Goal: Register for event/course

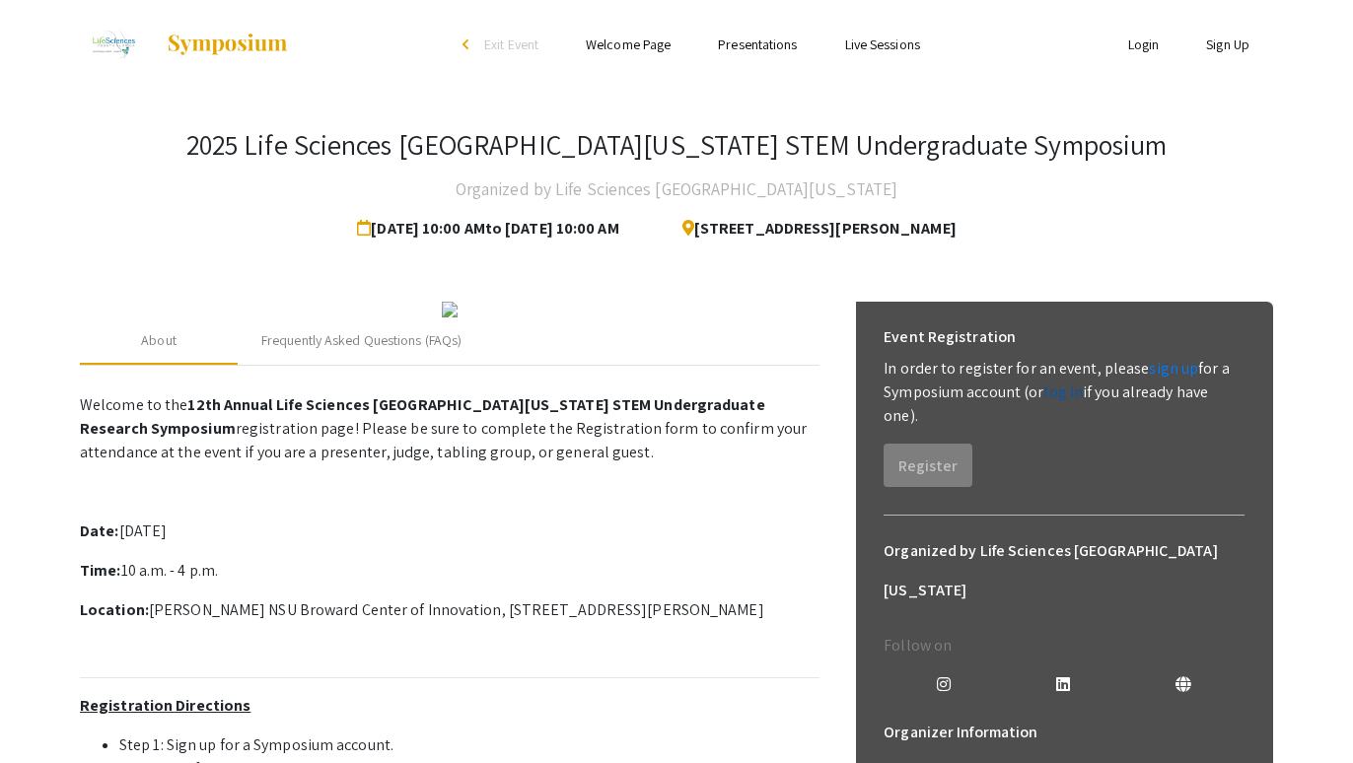
click at [1057, 395] on link "log in" at bounding box center [1062, 392] width 39 height 21
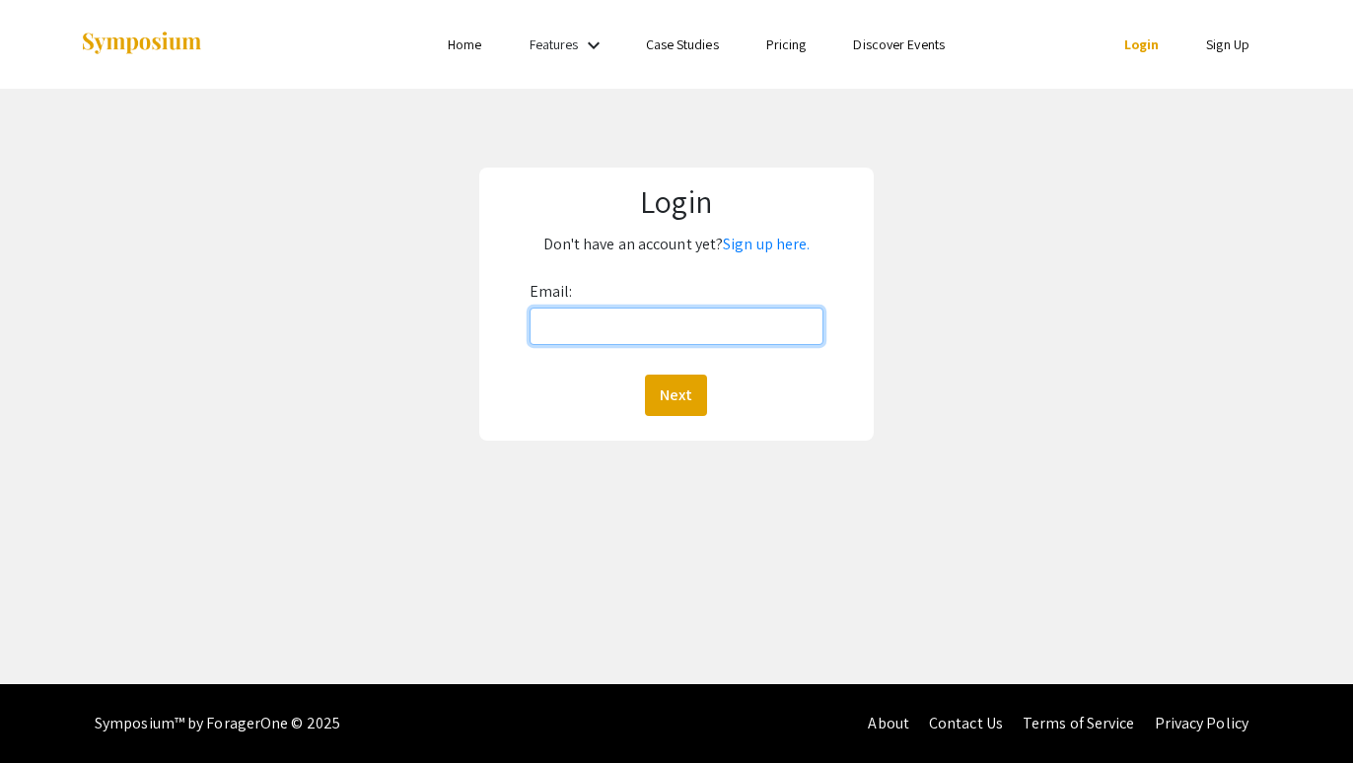
click at [700, 338] on input "Email:" at bounding box center [677, 326] width 294 height 37
click at [767, 246] on link "Sign up here." at bounding box center [766, 244] width 87 height 21
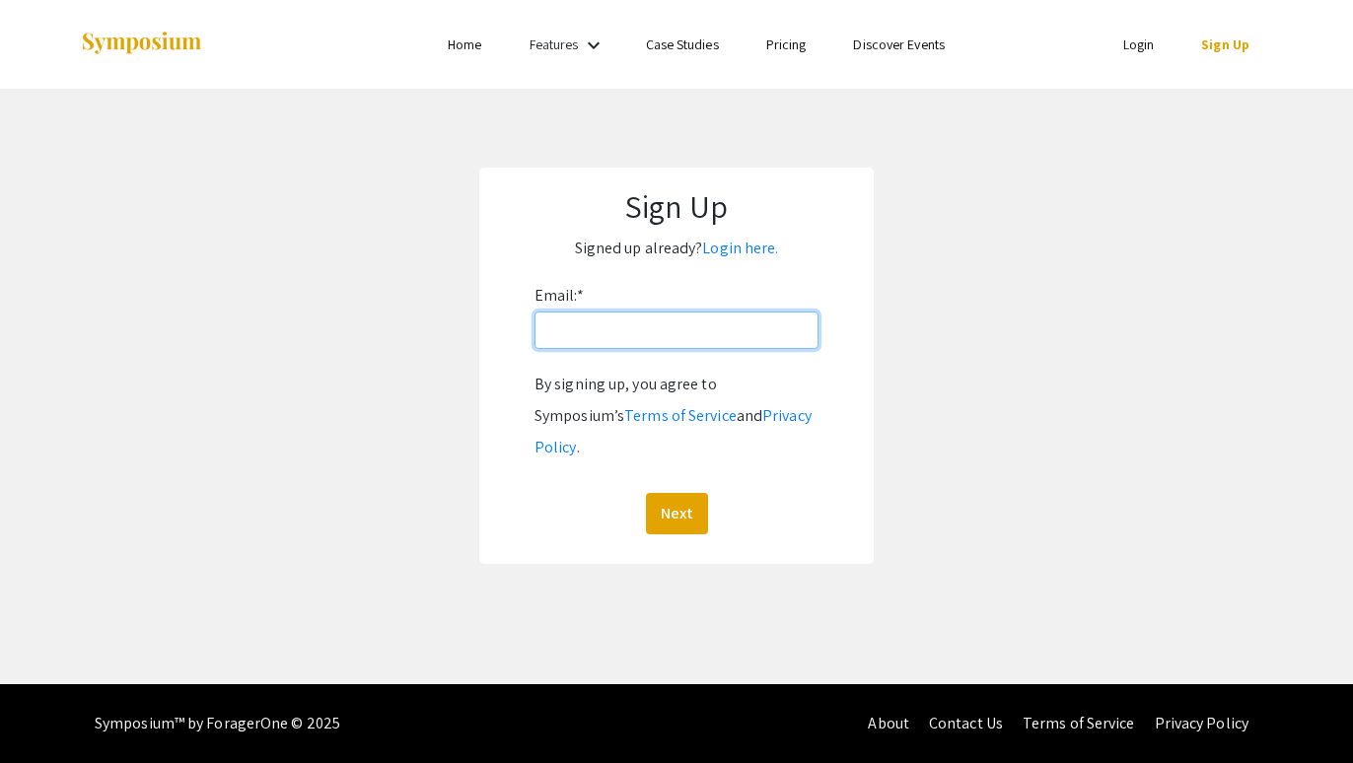
click at [711, 331] on input "Email: *" at bounding box center [677, 330] width 284 height 37
type input "almaemmamarie@gmail.com"
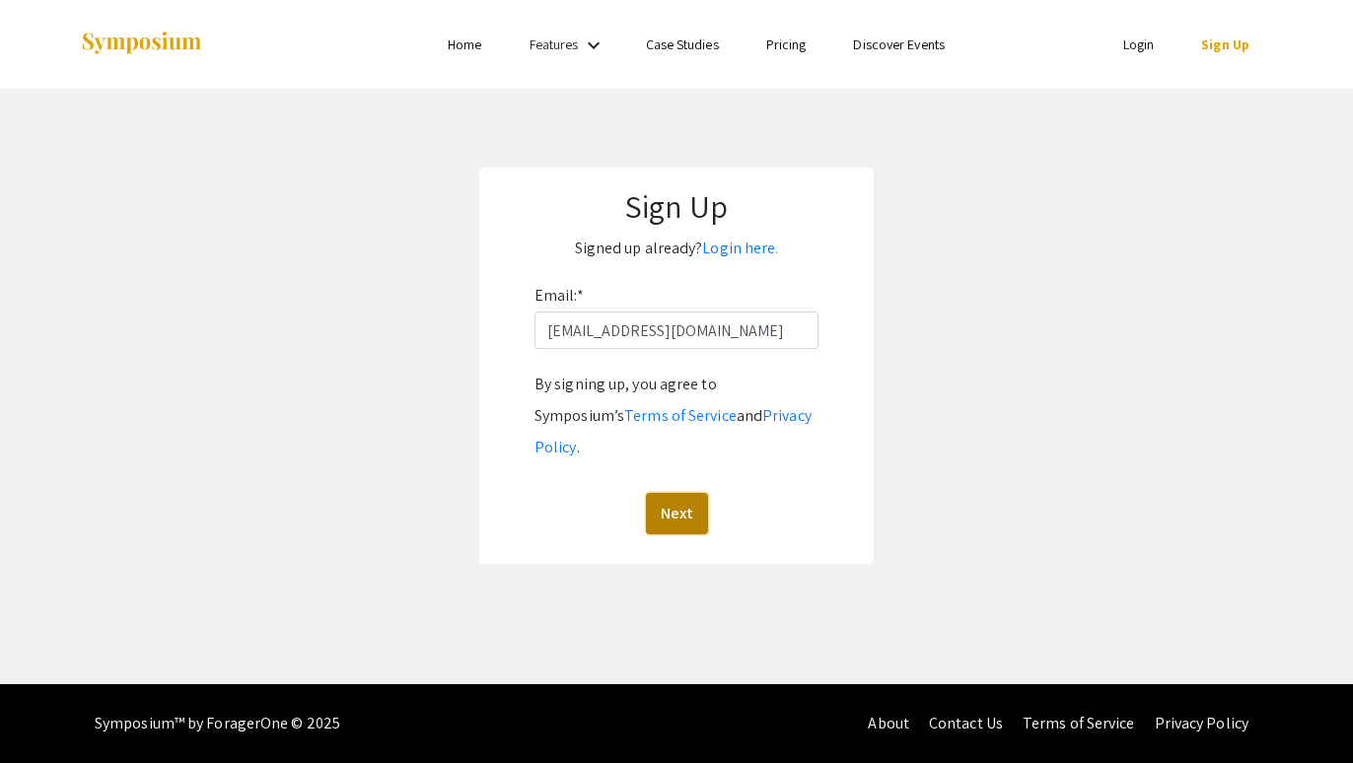
click at [684, 493] on button "Next" at bounding box center [677, 513] width 62 height 41
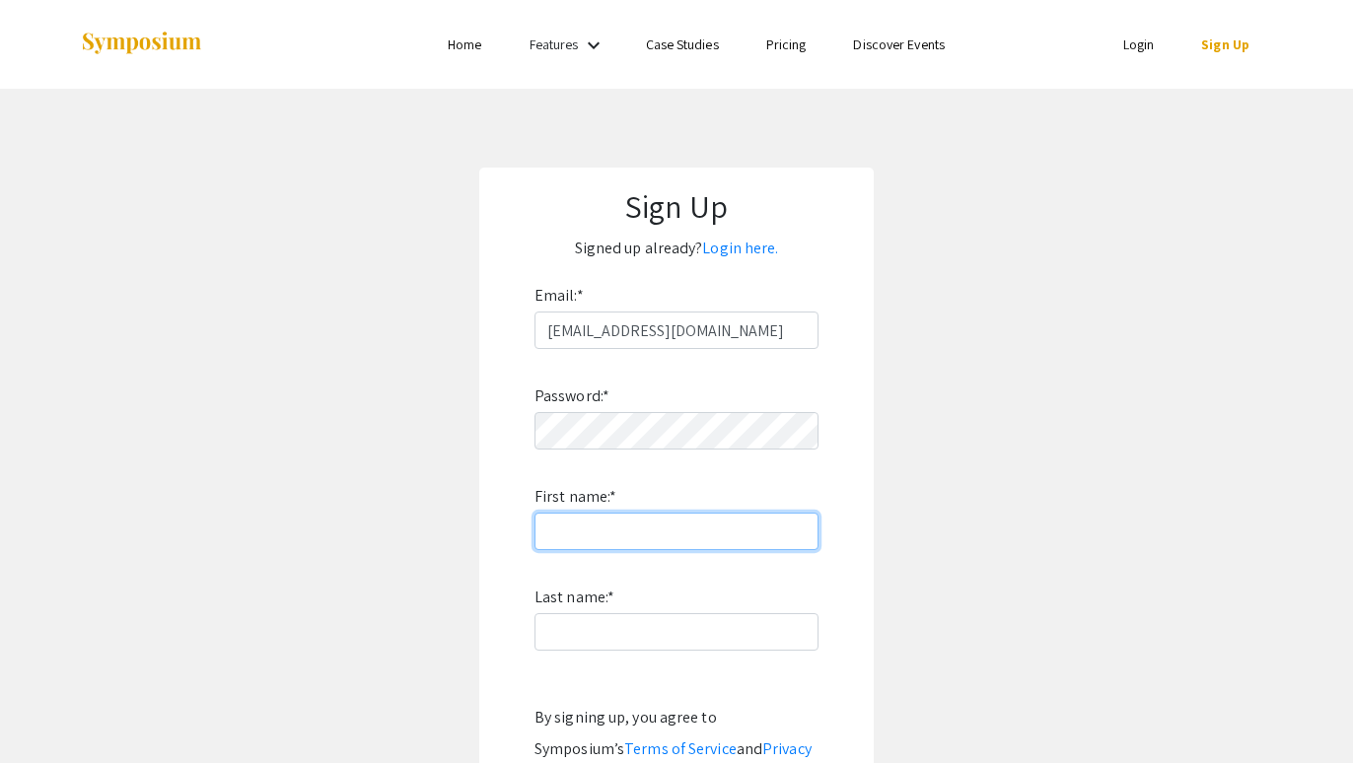
click at [691, 533] on input "First name: *" at bounding box center [677, 531] width 284 height 37
type input "Alma"
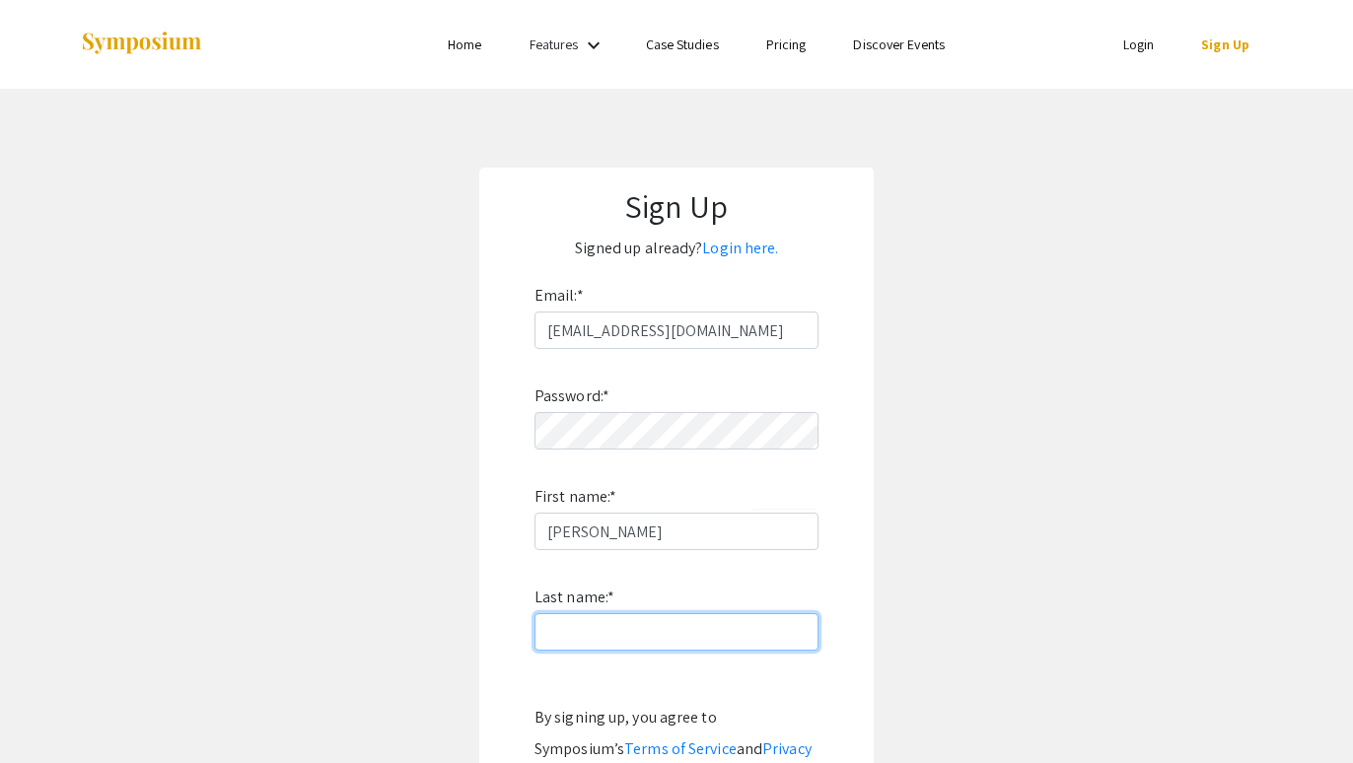
click at [619, 628] on input "Last name: *" at bounding box center [677, 631] width 284 height 37
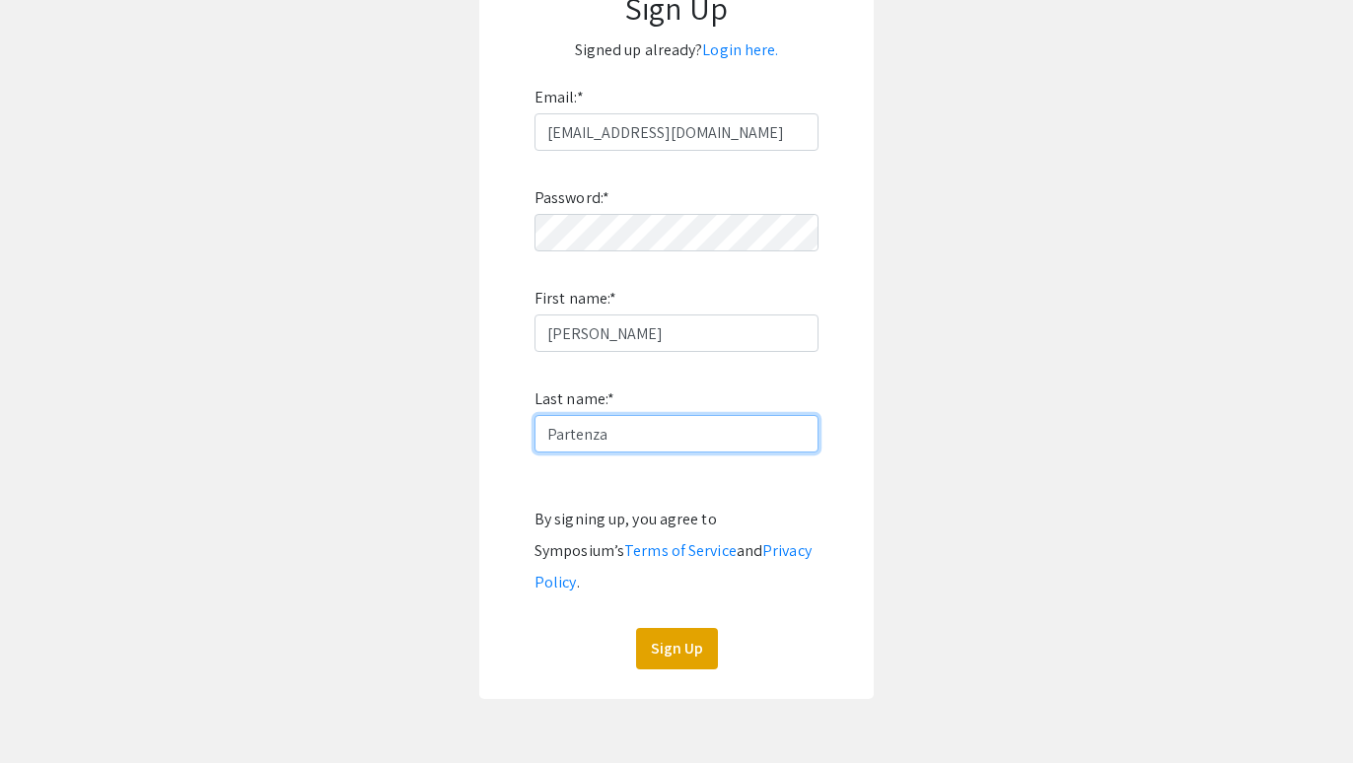
scroll to position [212, 0]
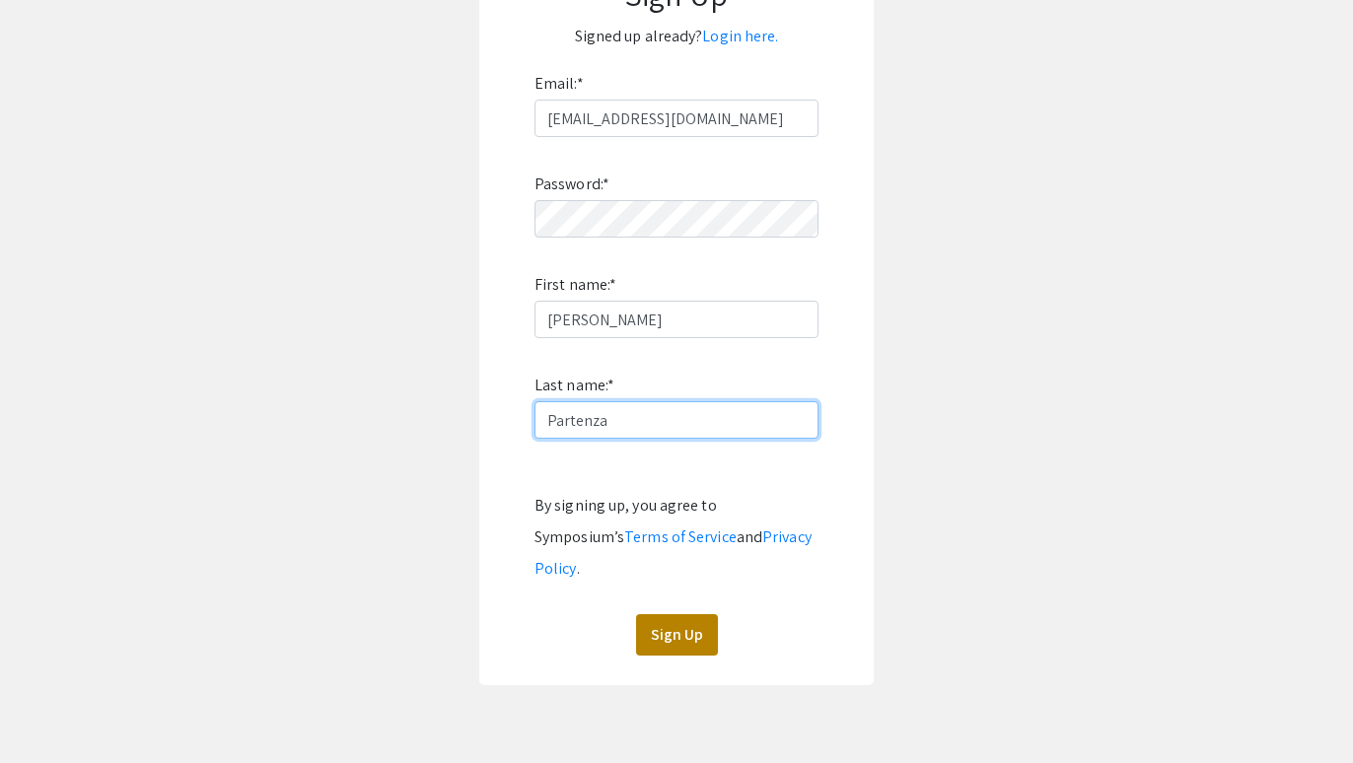
type input "Partenza"
click at [673, 614] on button "Sign Up" at bounding box center [677, 634] width 82 height 41
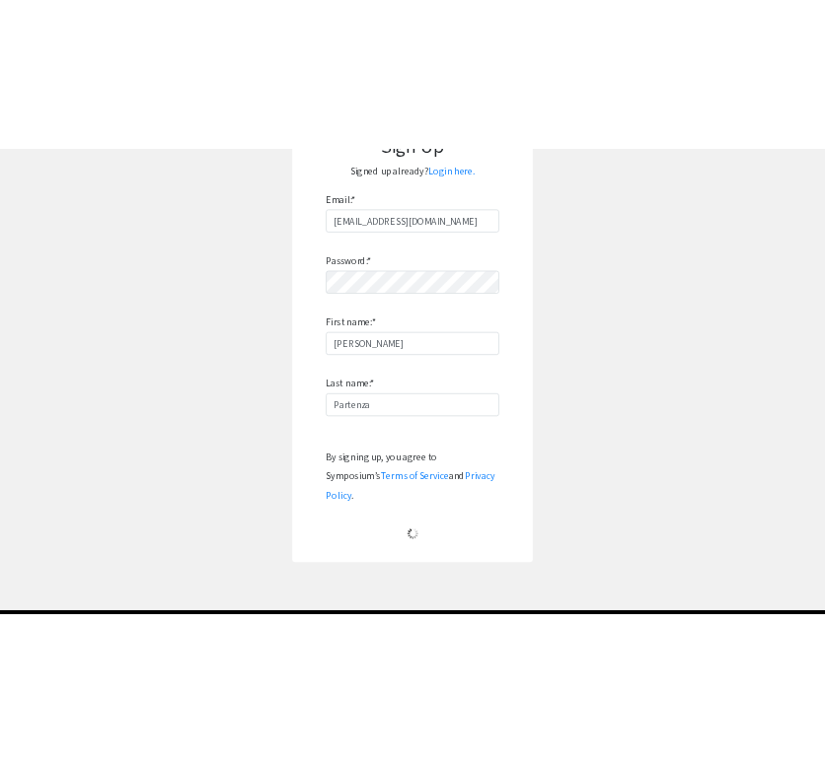
scroll to position [0, 0]
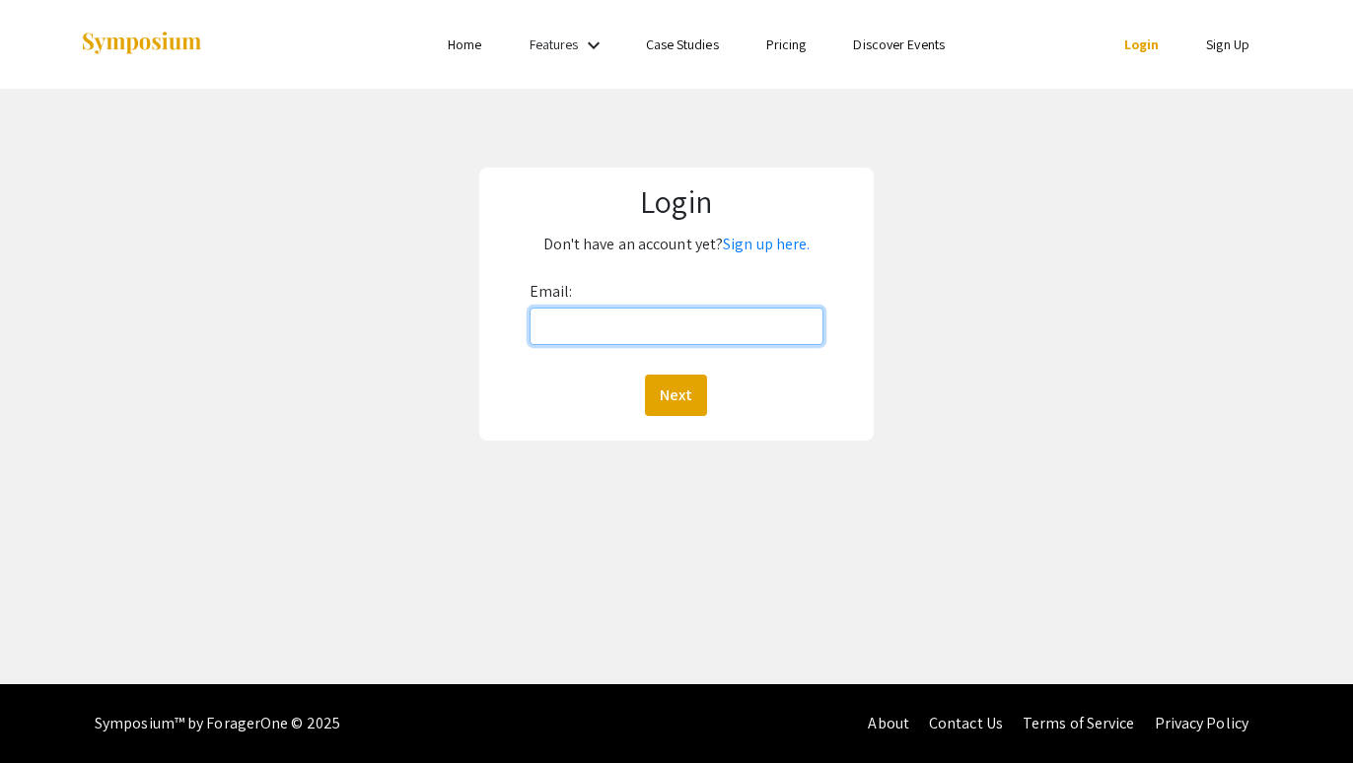
click at [664, 326] on input "Email:" at bounding box center [677, 326] width 294 height 37
type input "[EMAIL_ADDRESS][DOMAIN_NAME]"
click at [645, 375] on button "Next" at bounding box center [676, 395] width 62 height 41
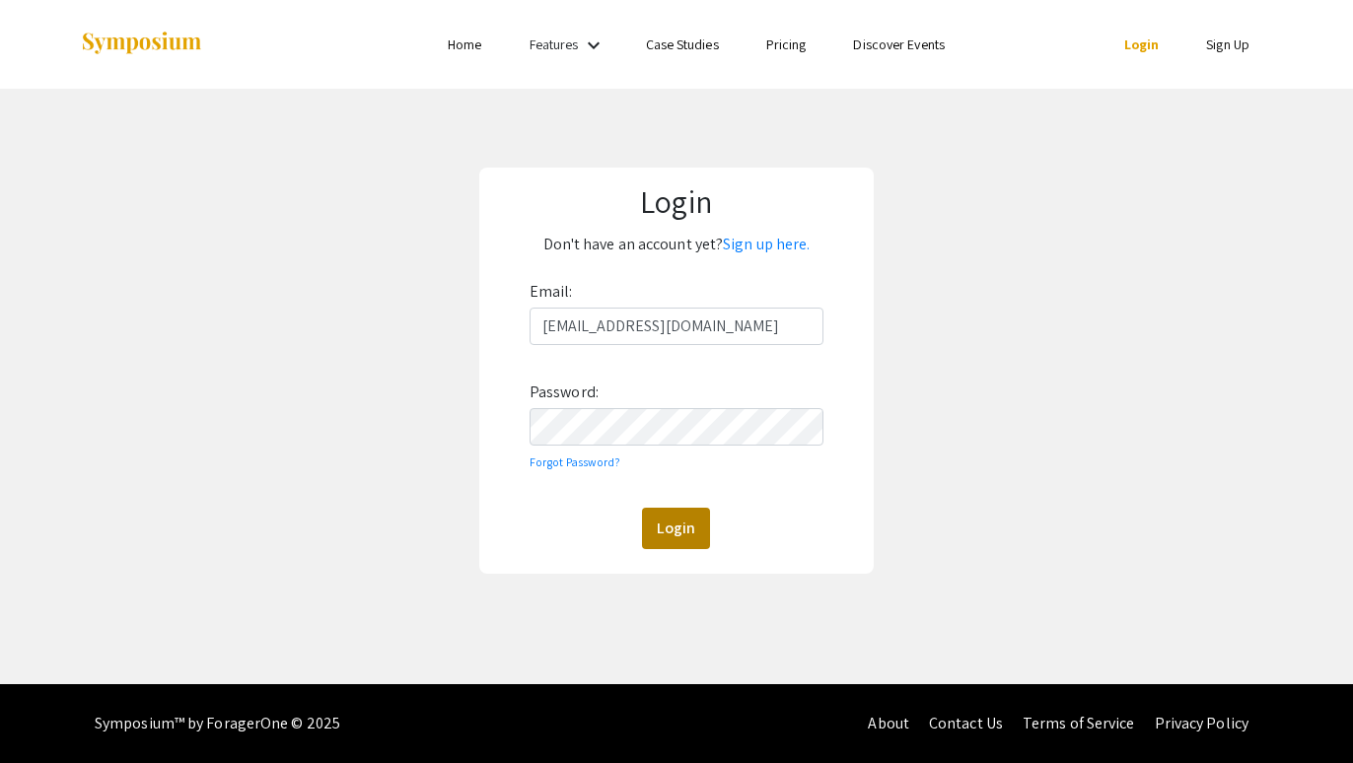
click at [642, 508] on button "Login" at bounding box center [676, 528] width 68 height 41
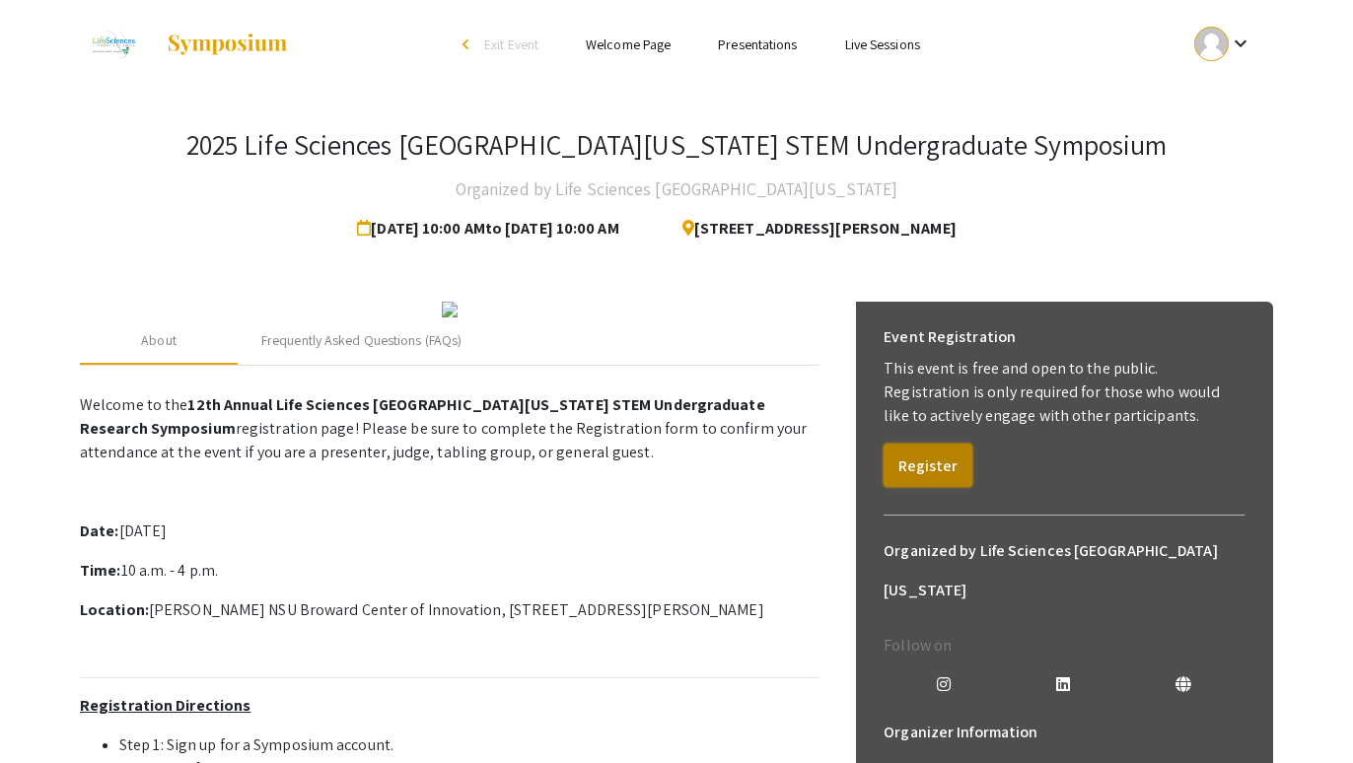
click at [950, 459] on button "Register" at bounding box center [928, 465] width 89 height 43
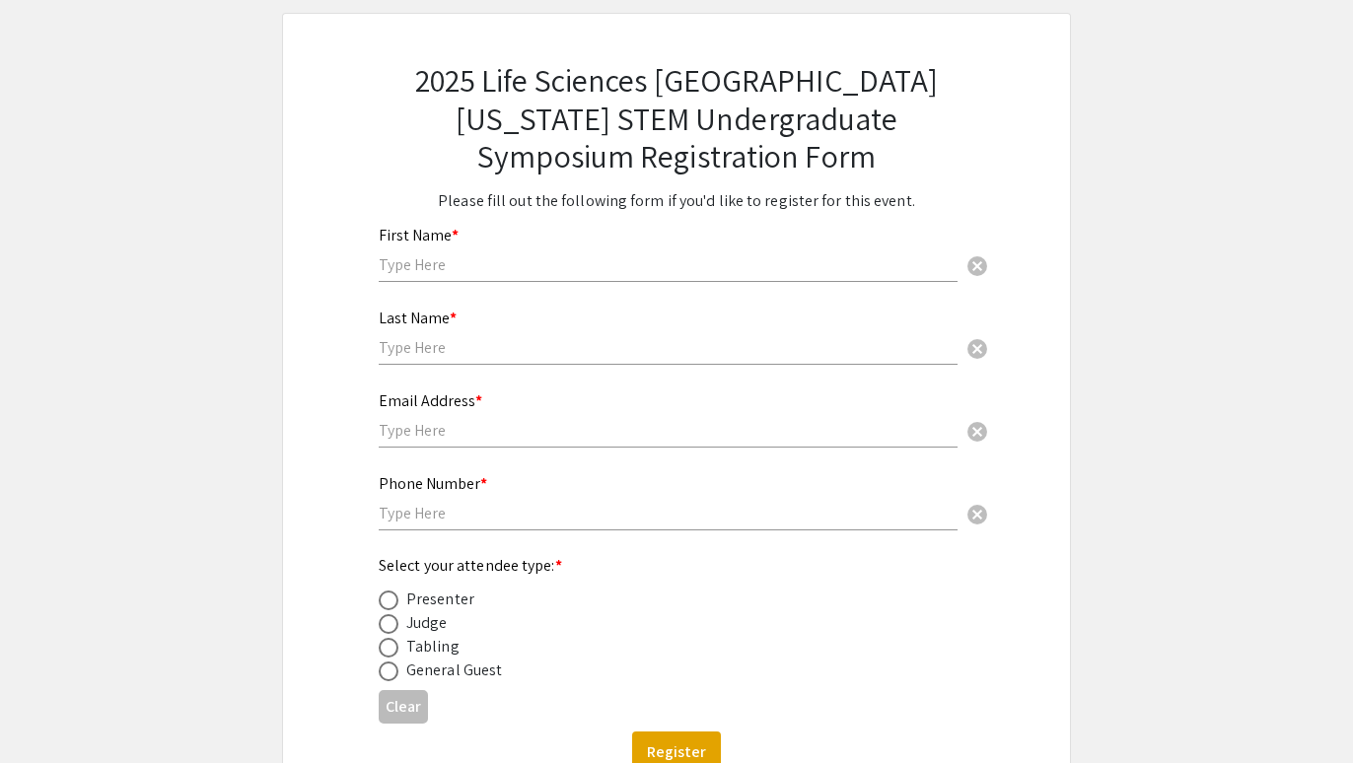
scroll to position [73, 0]
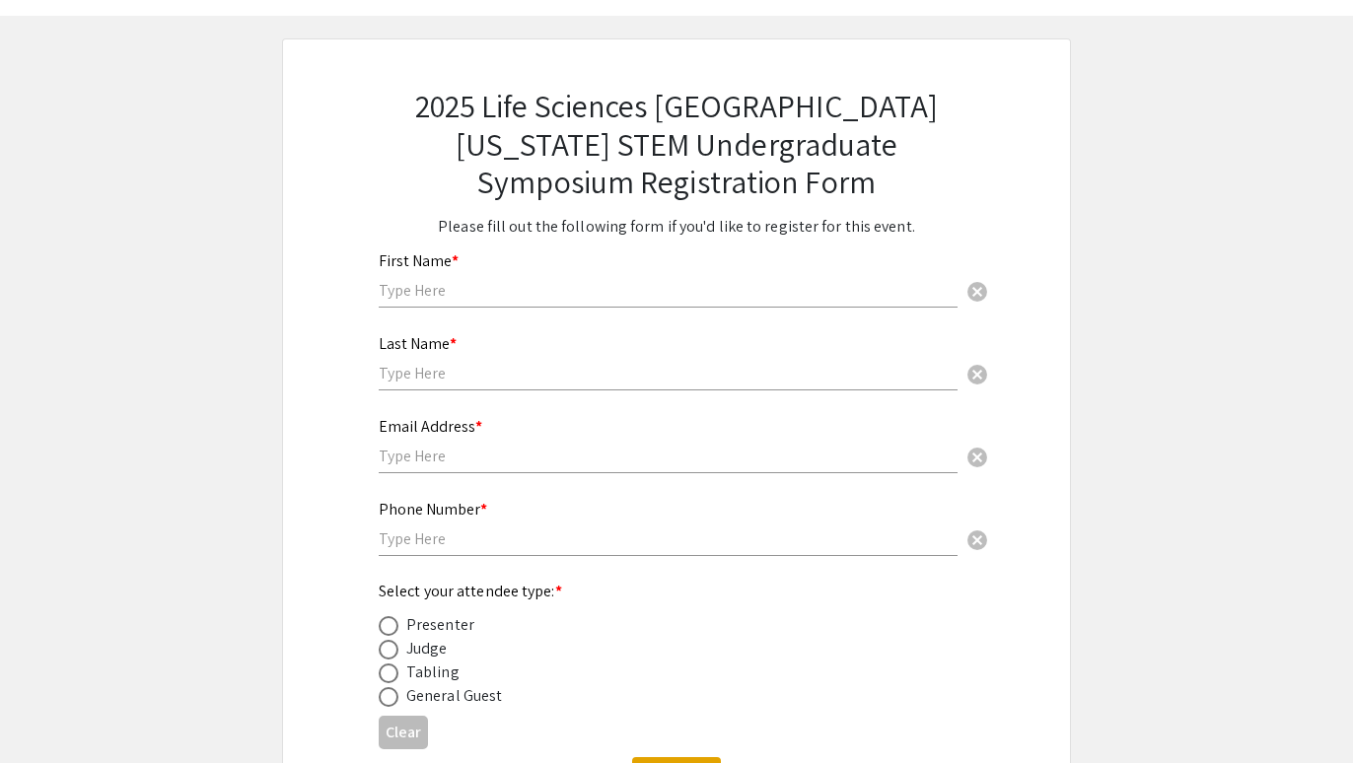
click at [496, 290] on input "text" at bounding box center [668, 290] width 579 height 21
type input "[PERSON_NAME]"
click at [447, 375] on input "text" at bounding box center [668, 373] width 579 height 21
type input "Partenza"
click at [434, 458] on input "text" at bounding box center [668, 456] width 579 height 21
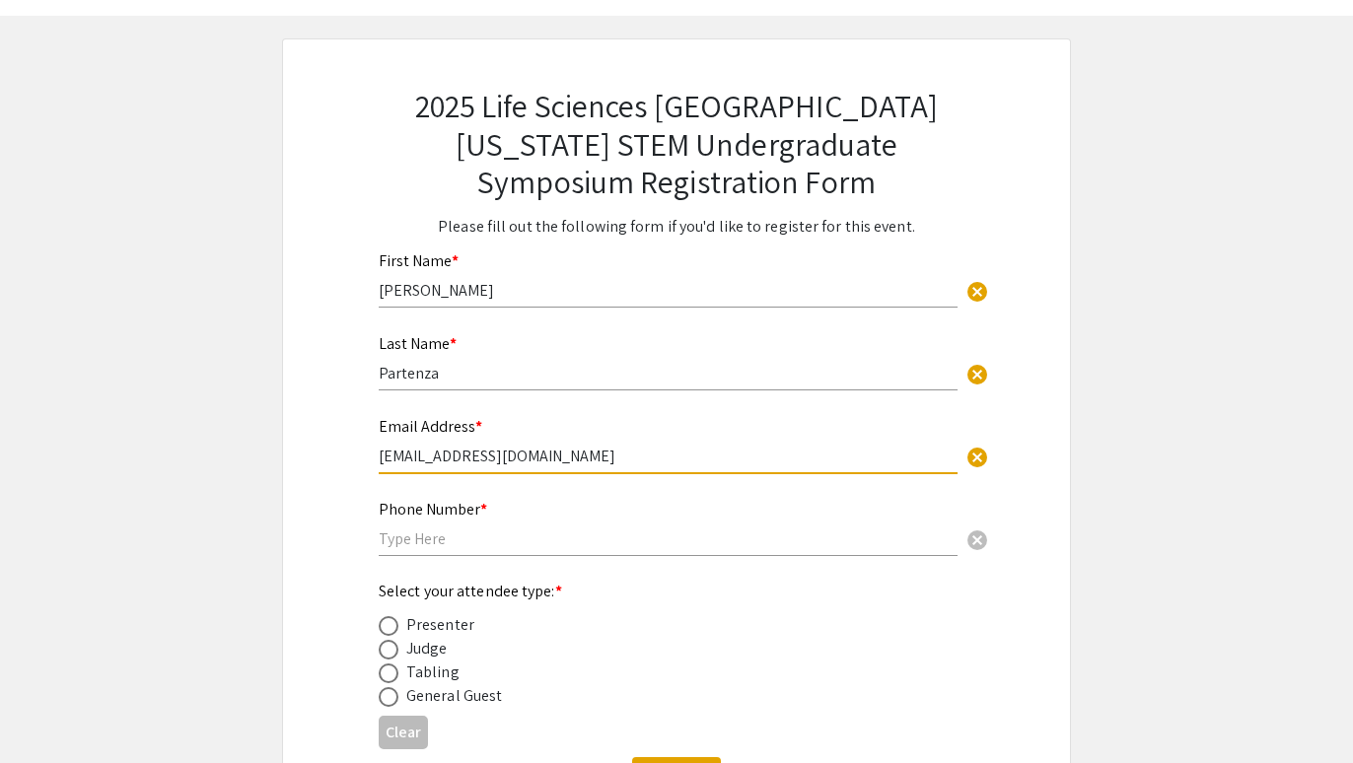
type input "[EMAIL_ADDRESS][DOMAIN_NAME]"
click at [427, 543] on input "text" at bounding box center [668, 539] width 579 height 21
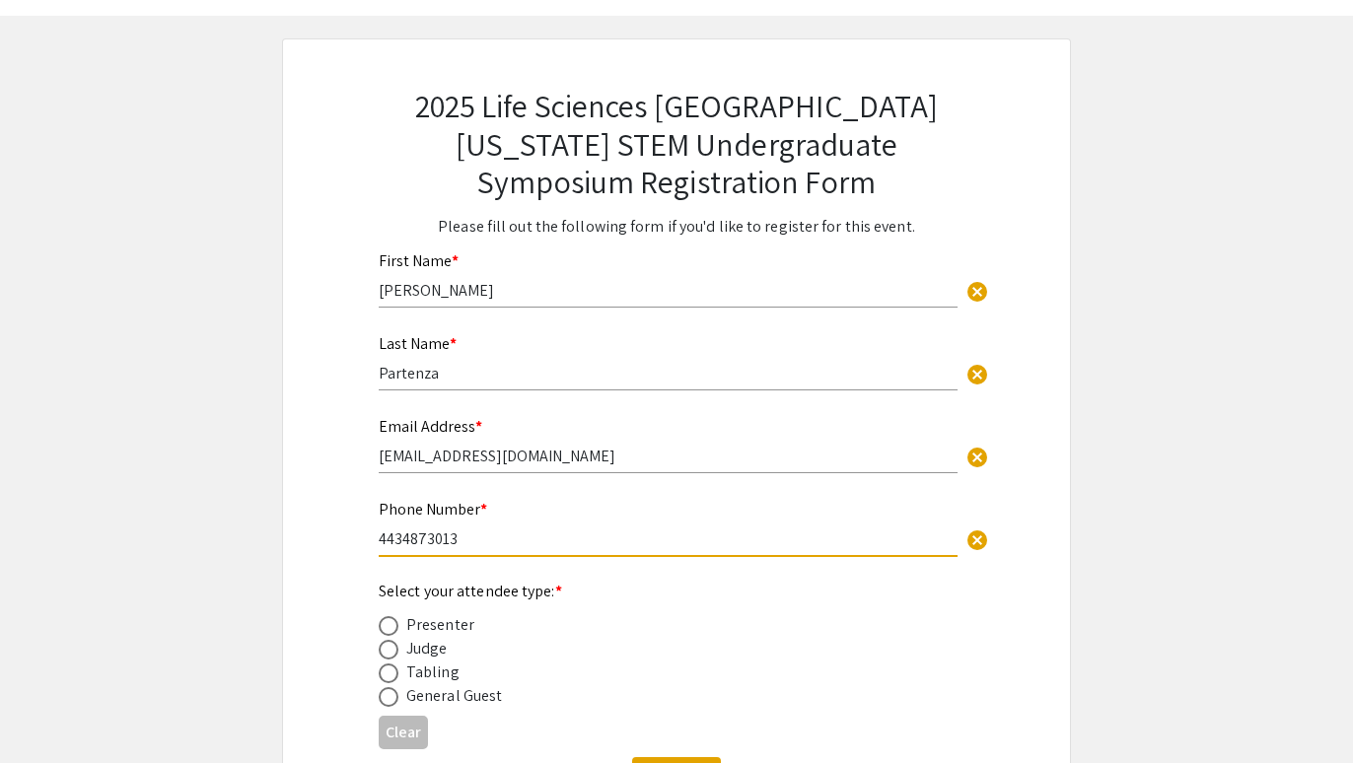
type input "4434873013"
click at [392, 626] on span at bounding box center [389, 626] width 20 height 20
click at [392, 626] on input "radio" at bounding box center [389, 626] width 20 height 20
radio input "true"
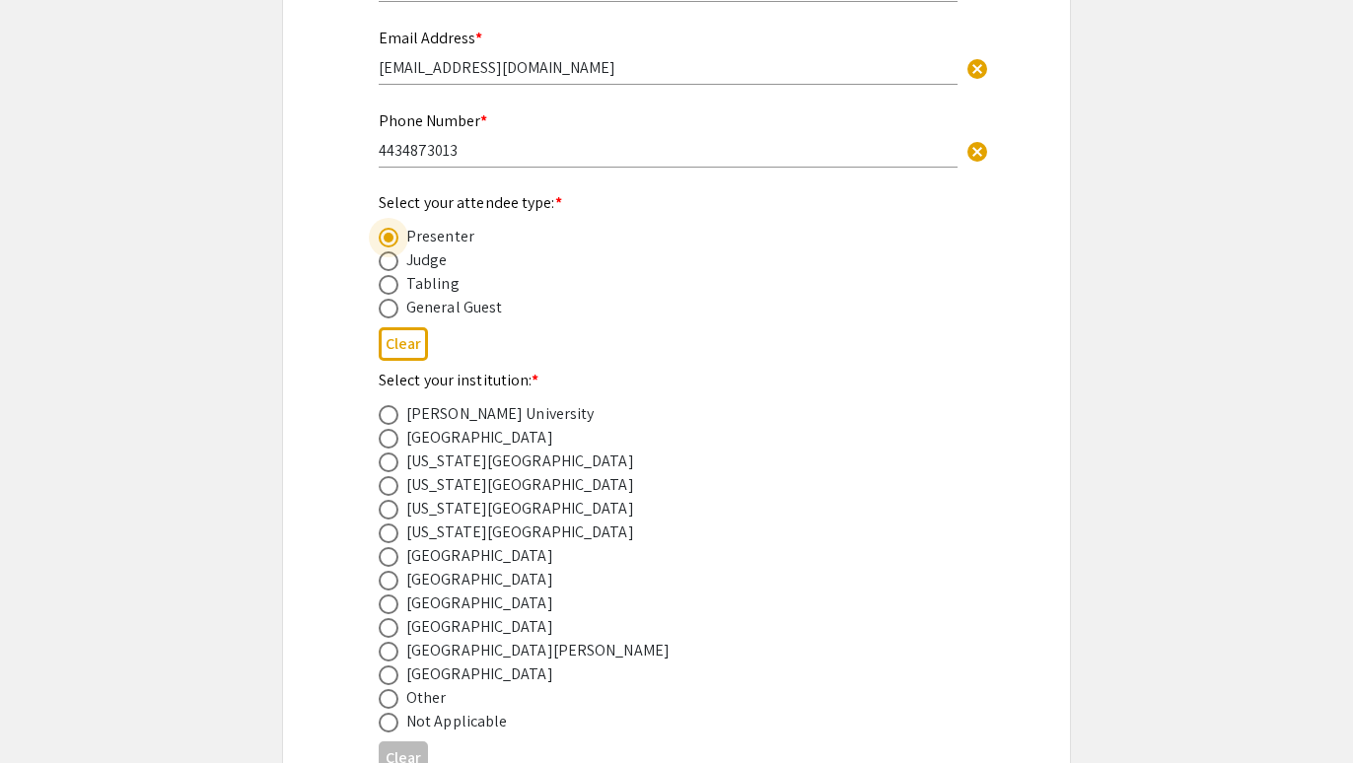
scroll to position [463, 0]
click at [395, 610] on span at bounding box center [389, 604] width 20 height 20
click at [395, 610] on input "radio" at bounding box center [389, 604] width 20 height 20
radio input "true"
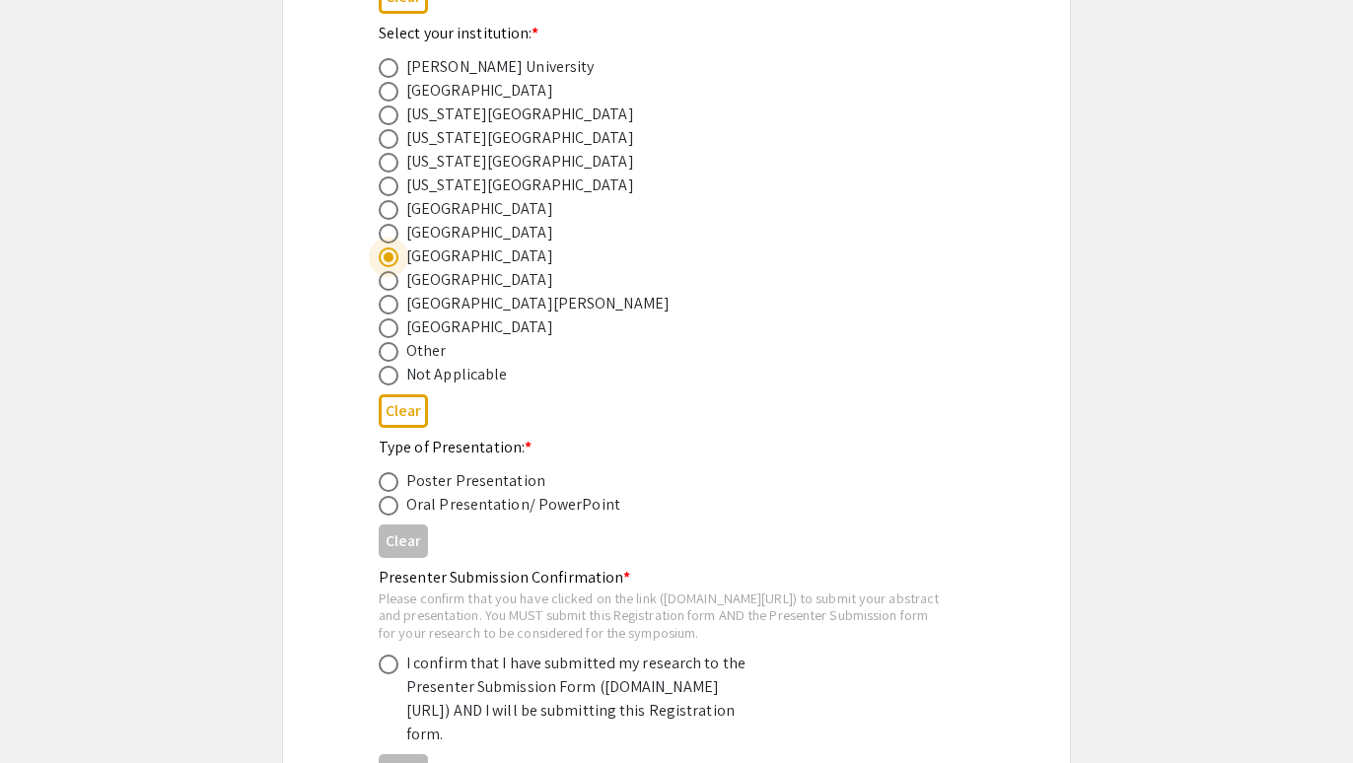
scroll to position [814, 0]
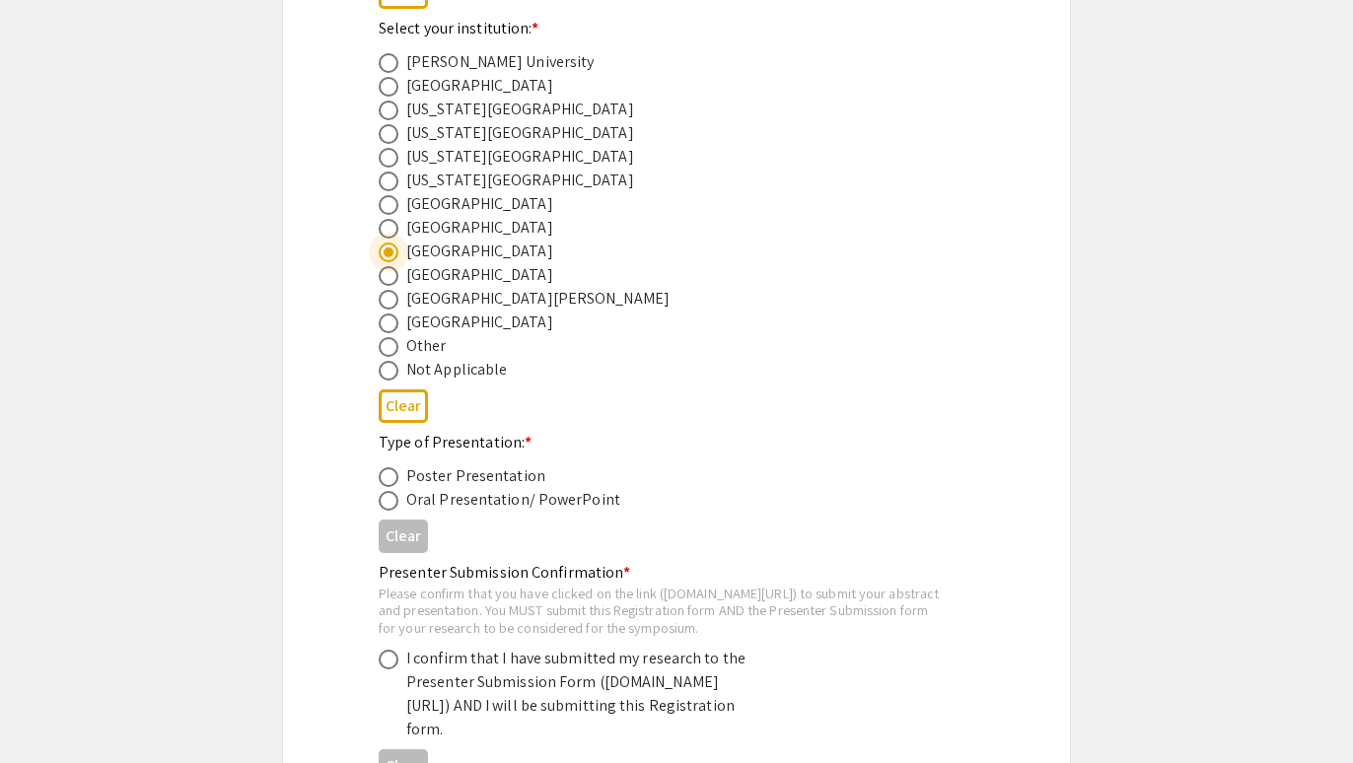
click at [392, 499] on span at bounding box center [389, 501] width 20 height 20
click at [392, 499] on input "radio" at bounding box center [389, 501] width 20 height 20
radio input "true"
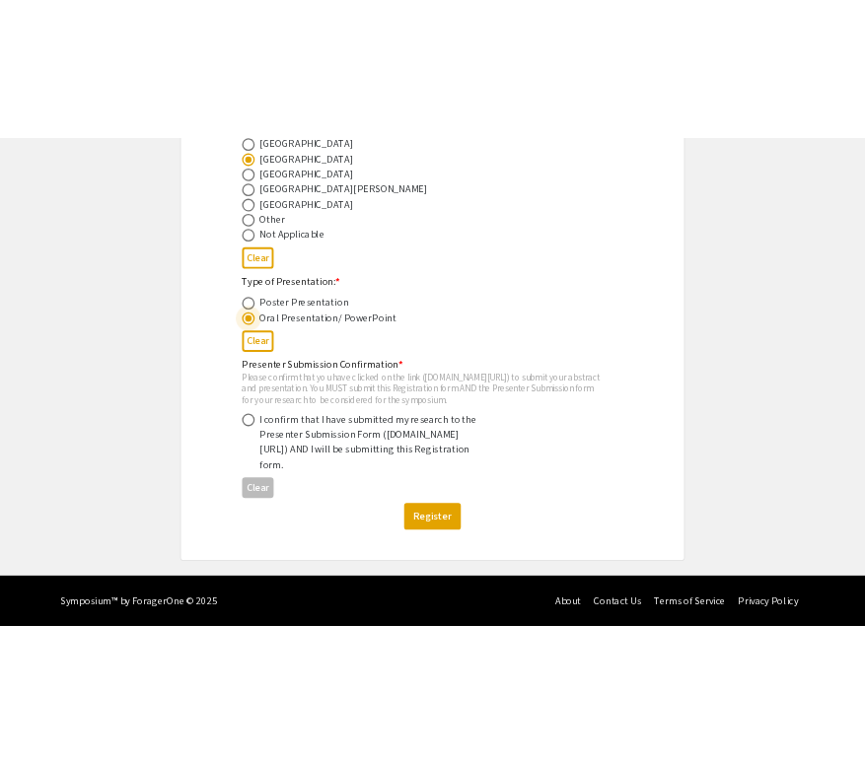
scroll to position [1041, 0]
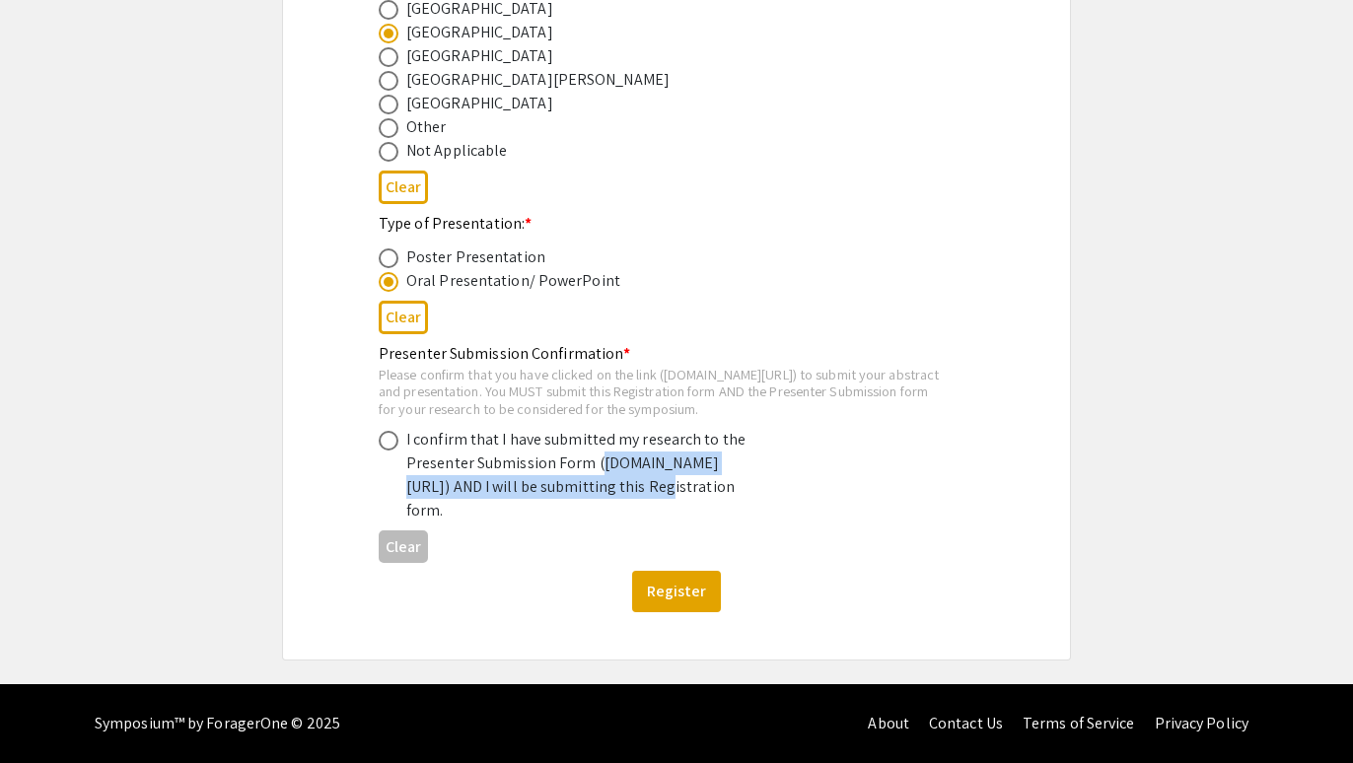
drag, startPoint x: 412, startPoint y: 498, endPoint x: 473, endPoint y: 529, distance: 68.4
click at [473, 523] on div "I confirm that I have submitted my research to the Presenter Submission Form (s…" at bounding box center [578, 475] width 345 height 95
copy div "symposium.foragerone.com/lssfsymposium2025/submission"
click at [473, 523] on div "I confirm that I have submitted my research to the Presenter Submission Form (s…" at bounding box center [578, 475] width 345 height 95
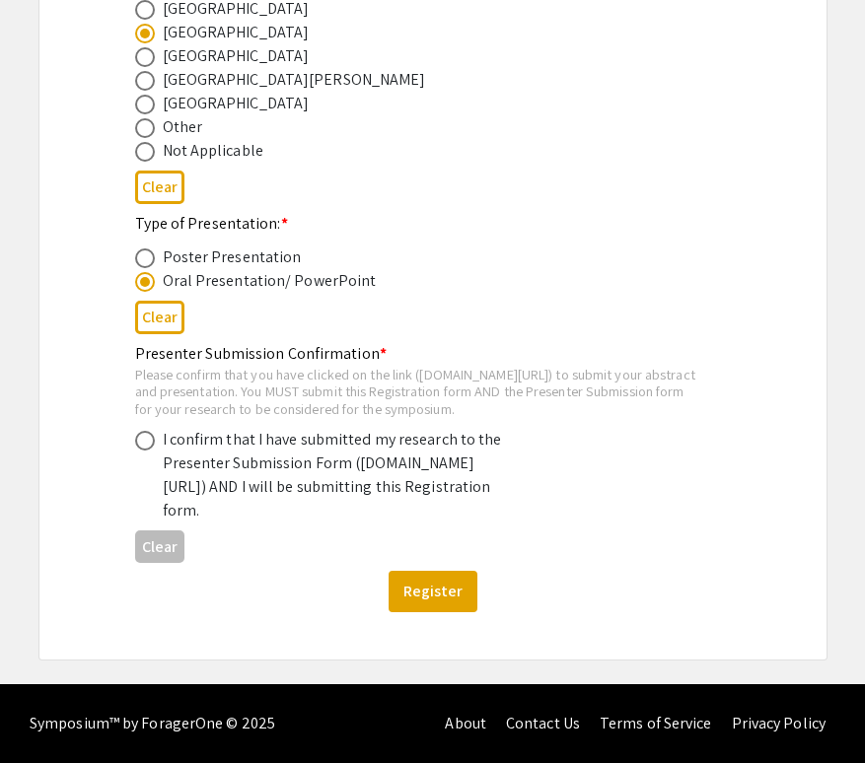
scroll to position [1077, 0]
click at [142, 431] on span at bounding box center [145, 441] width 20 height 20
click at [142, 431] on input "radio" at bounding box center [145, 441] width 20 height 20
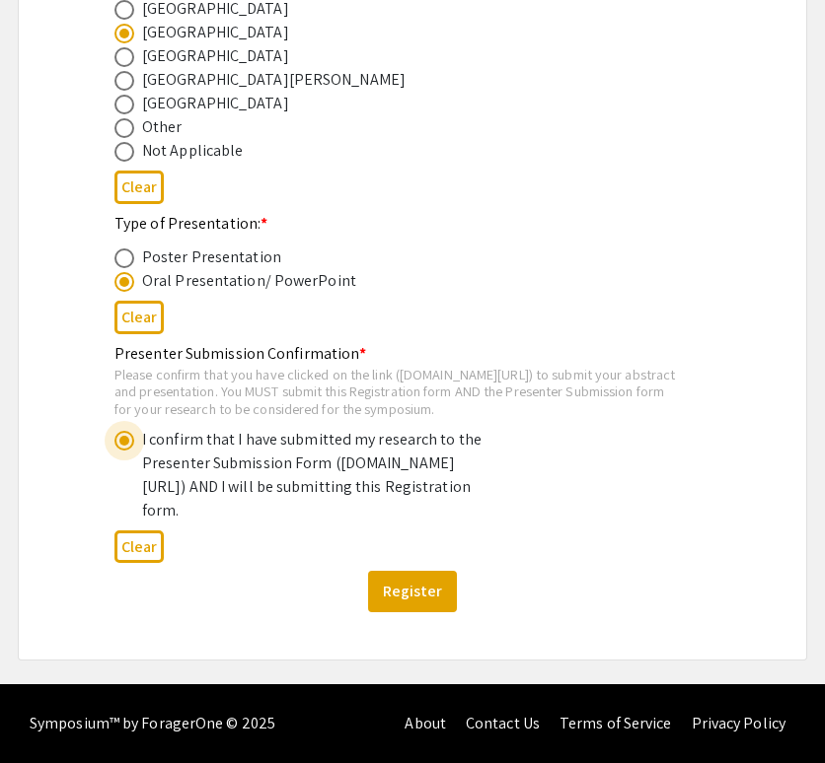
click at [126, 436] on span at bounding box center [124, 441] width 10 height 10
click at [126, 431] on input "radio" at bounding box center [124, 441] width 20 height 20
click at [146, 549] on button "Clear" at bounding box center [138, 547] width 49 height 33
radio input "false"
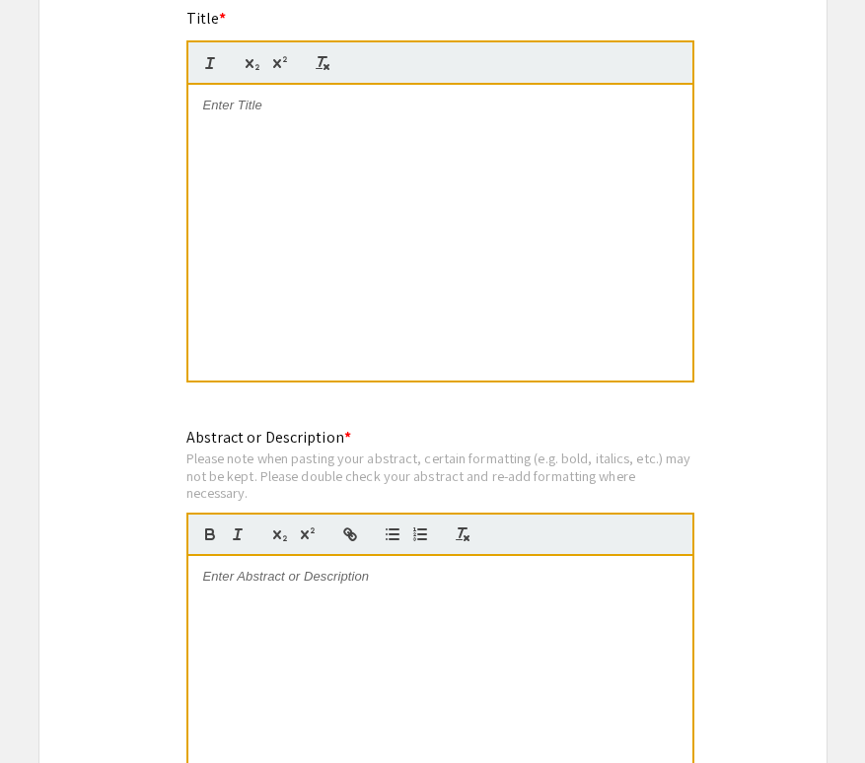
scroll to position [1476, 0]
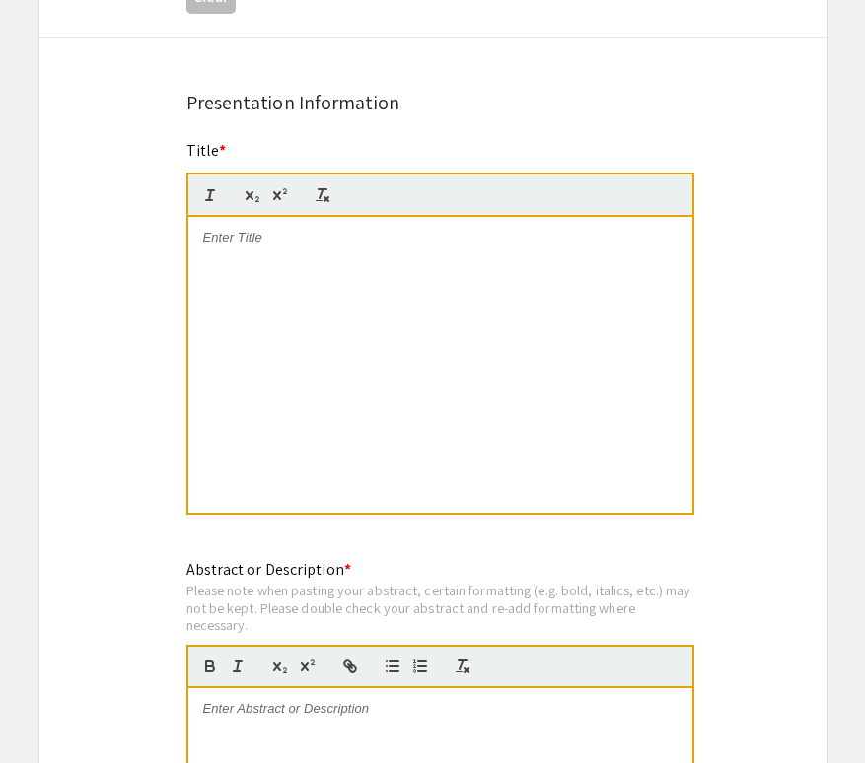
click at [429, 286] on div at bounding box center [440, 365] width 504 height 296
click at [570, 245] on strong "Identification of Potent Resveratrol Analogs Targeting GBM Stem Cells" at bounding box center [421, 237] width 437 height 15
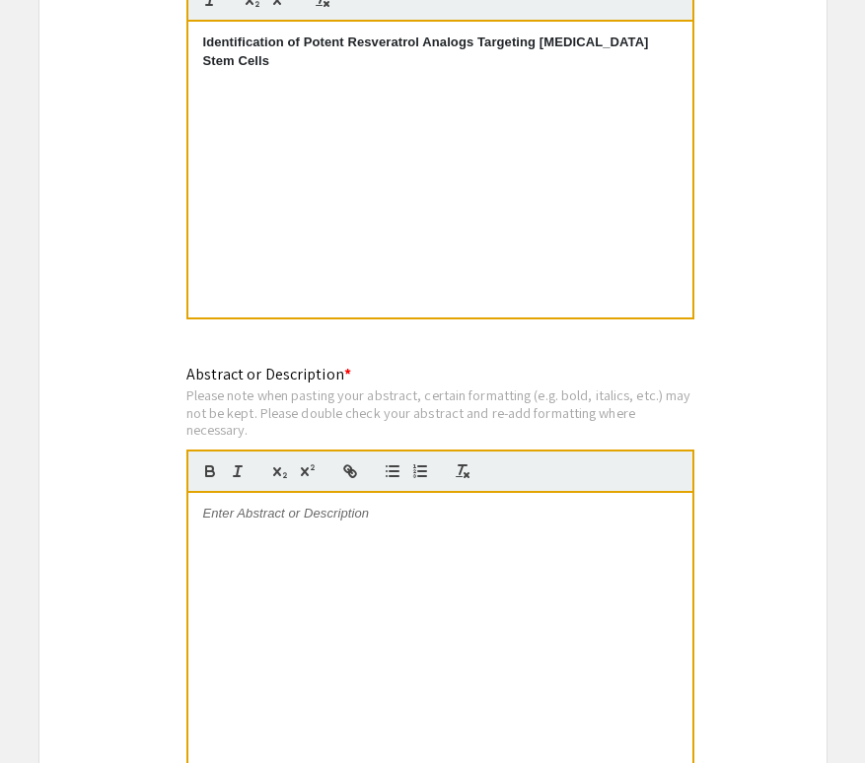
scroll to position [1820, 0]
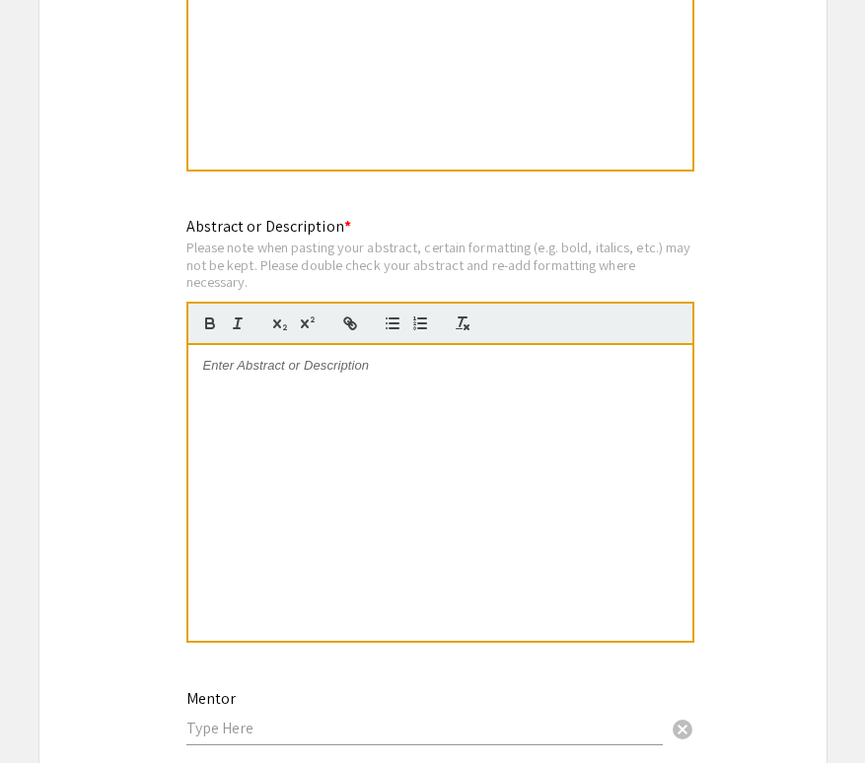
click at [365, 420] on div at bounding box center [440, 493] width 504 height 296
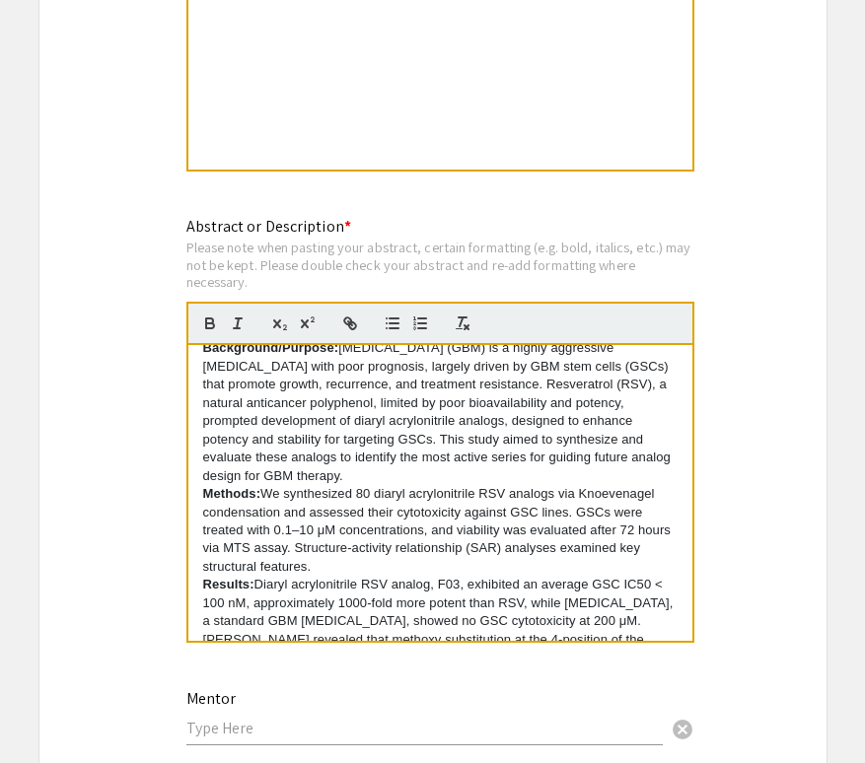
scroll to position [21, 0]
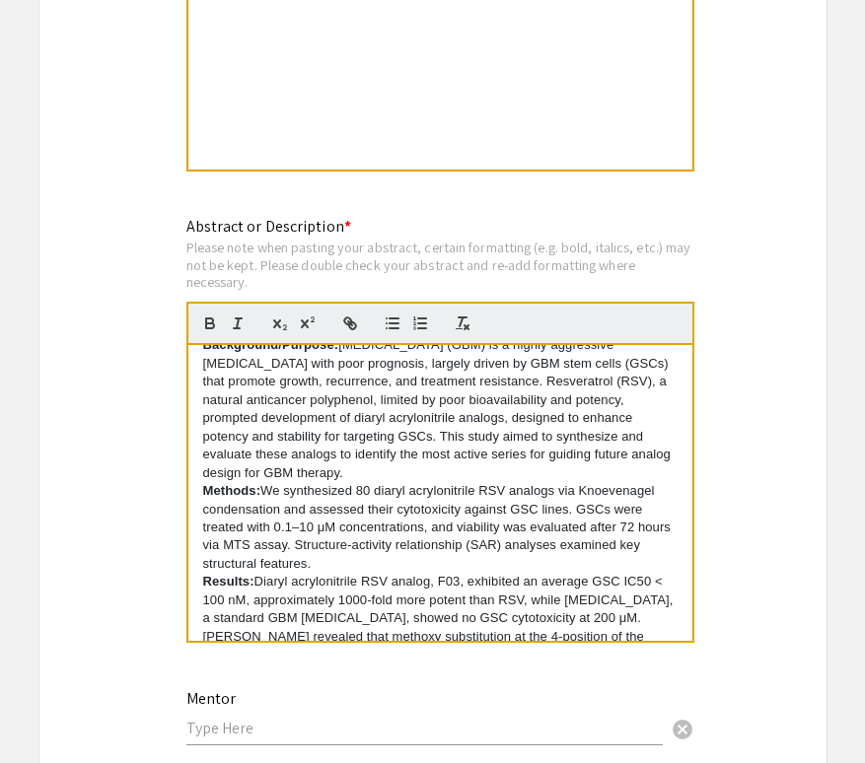
click at [509, 392] on p "Background/Purpose: Glioblastoma (GBM) is a highly aggressive brain tumor with …" at bounding box center [440, 409] width 474 height 146
click at [539, 405] on p "Background/Purpose: Glioblastoma (GBM) is a highly aggressive brain tumor with …" at bounding box center [440, 409] width 474 height 146
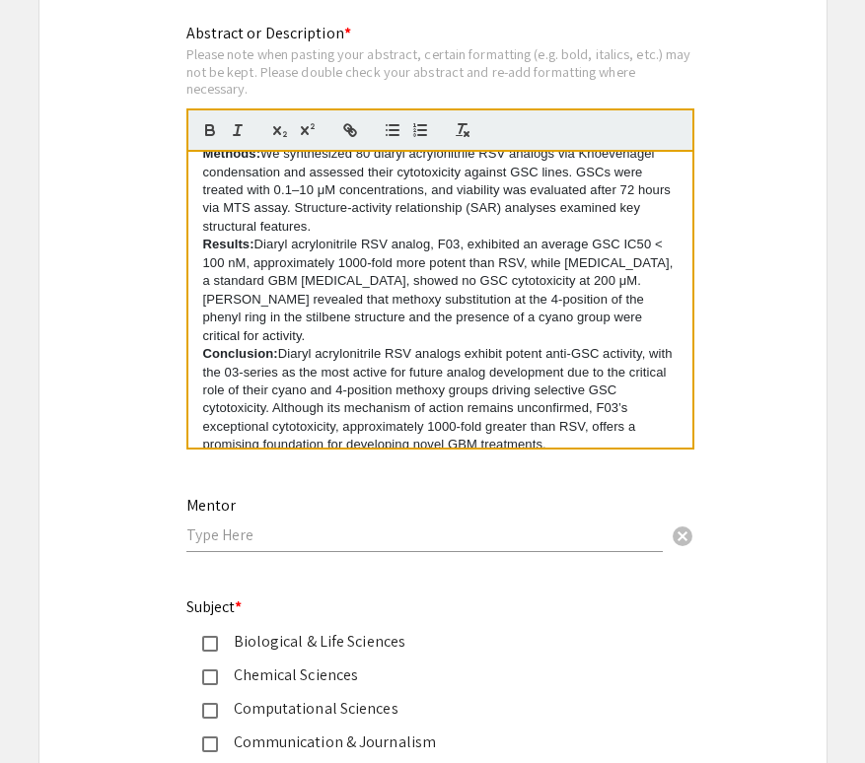
scroll to position [2021, 0]
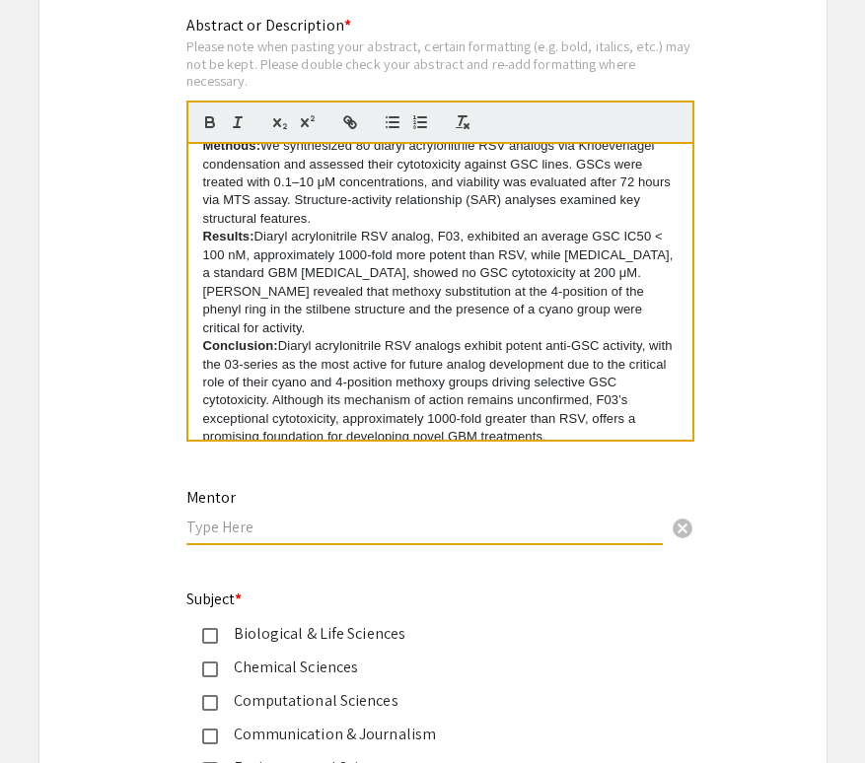
click at [399, 532] on input "text" at bounding box center [424, 527] width 476 height 21
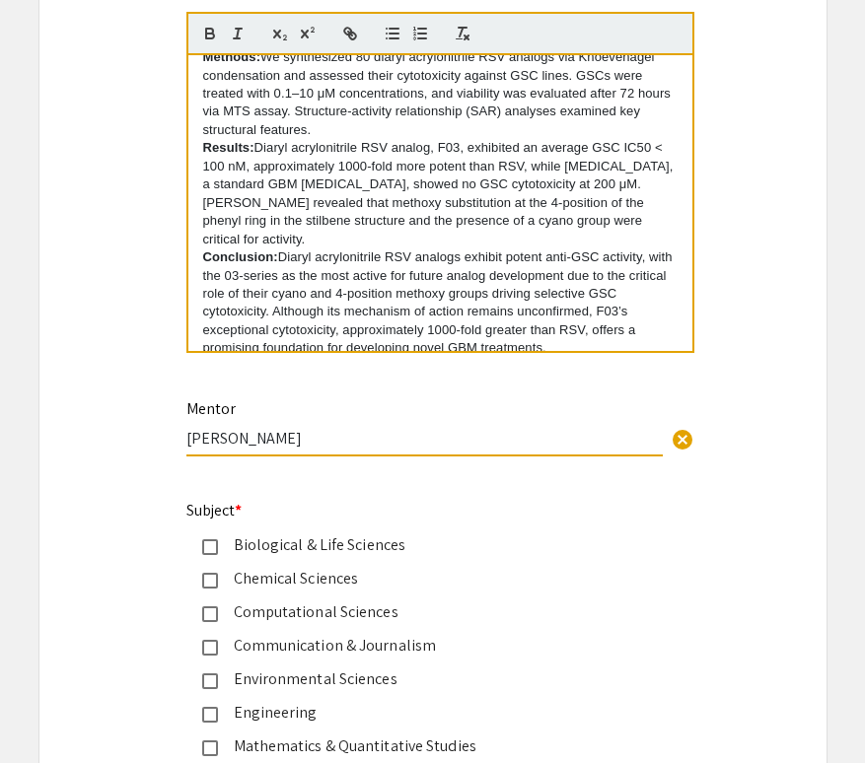
scroll to position [2149, 0]
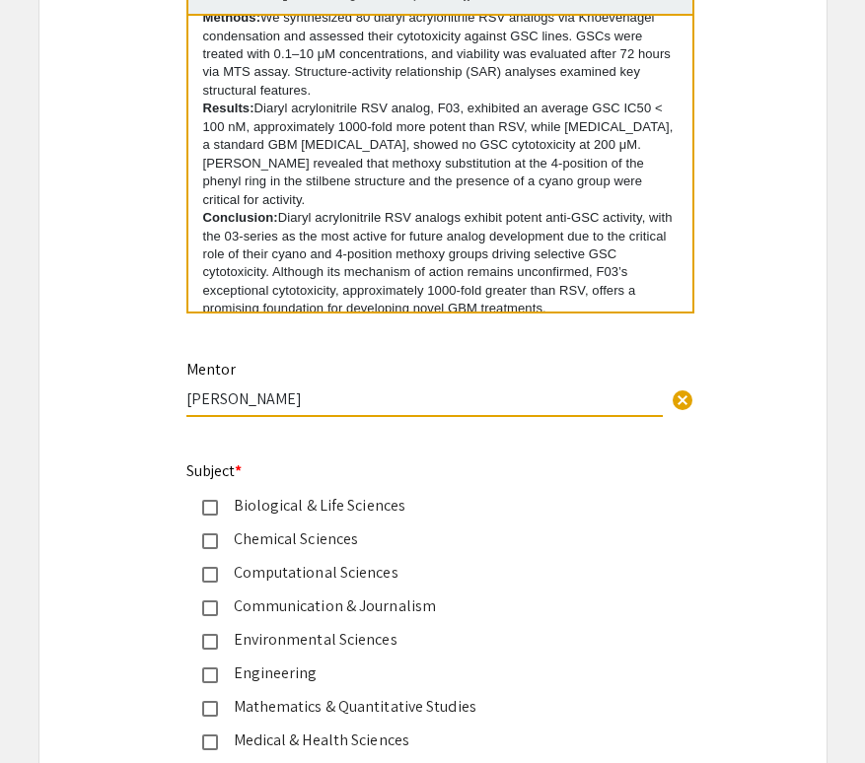
type input "[PERSON_NAME]"
click at [211, 512] on mat-pseudo-checkbox at bounding box center [210, 508] width 16 height 16
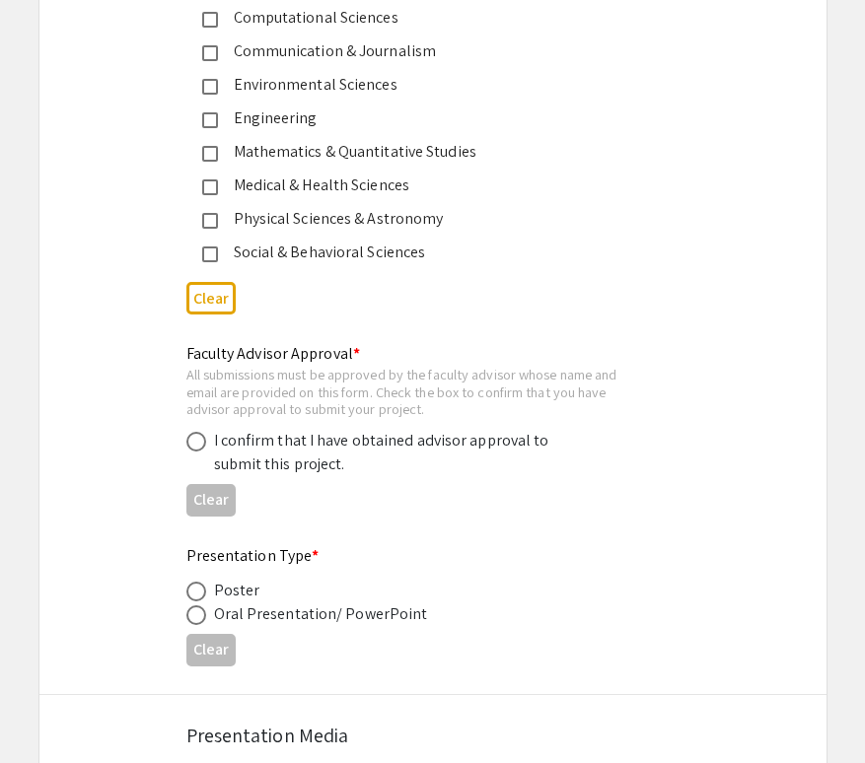
scroll to position [2705, 0]
click at [193, 438] on span at bounding box center [196, 441] width 20 height 20
click at [193, 438] on input "radio" at bounding box center [196, 441] width 20 height 20
radio input "true"
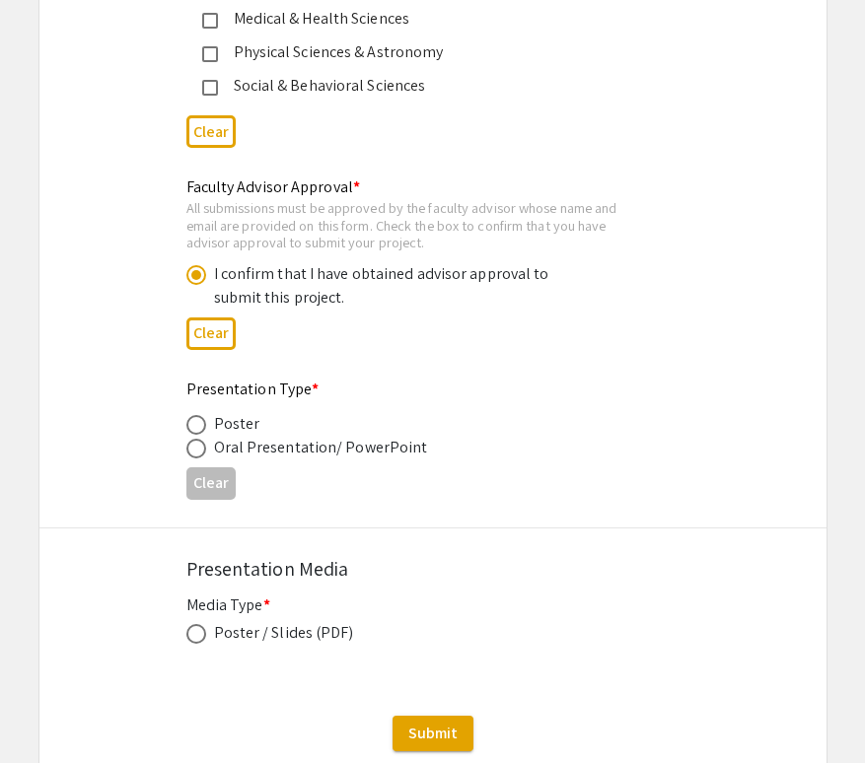
scroll to position [2881, 0]
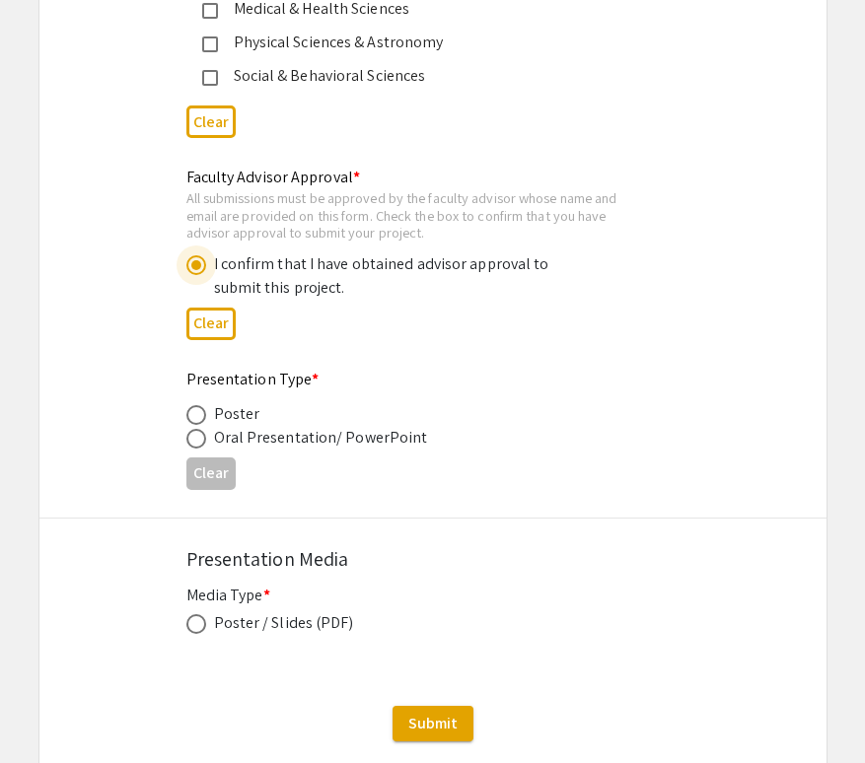
click at [193, 439] on span at bounding box center [196, 439] width 20 height 20
click at [193, 439] on input "radio" at bounding box center [196, 439] width 20 height 20
radio input "true"
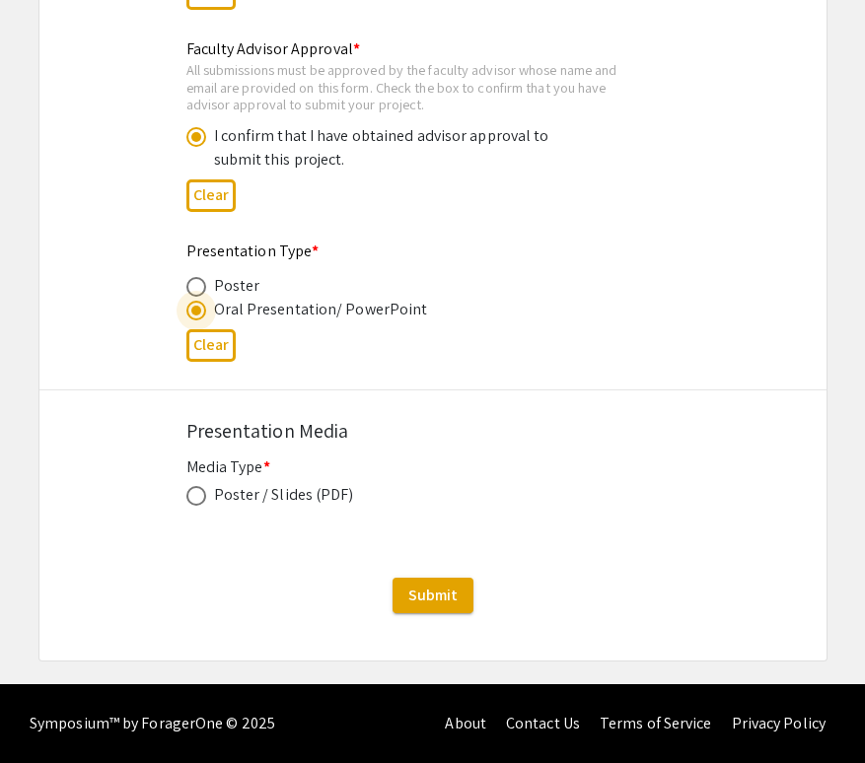
click at [197, 494] on span at bounding box center [196, 496] width 20 height 20
click at [197, 494] on input "radio" at bounding box center [196, 496] width 20 height 20
radio input "true"
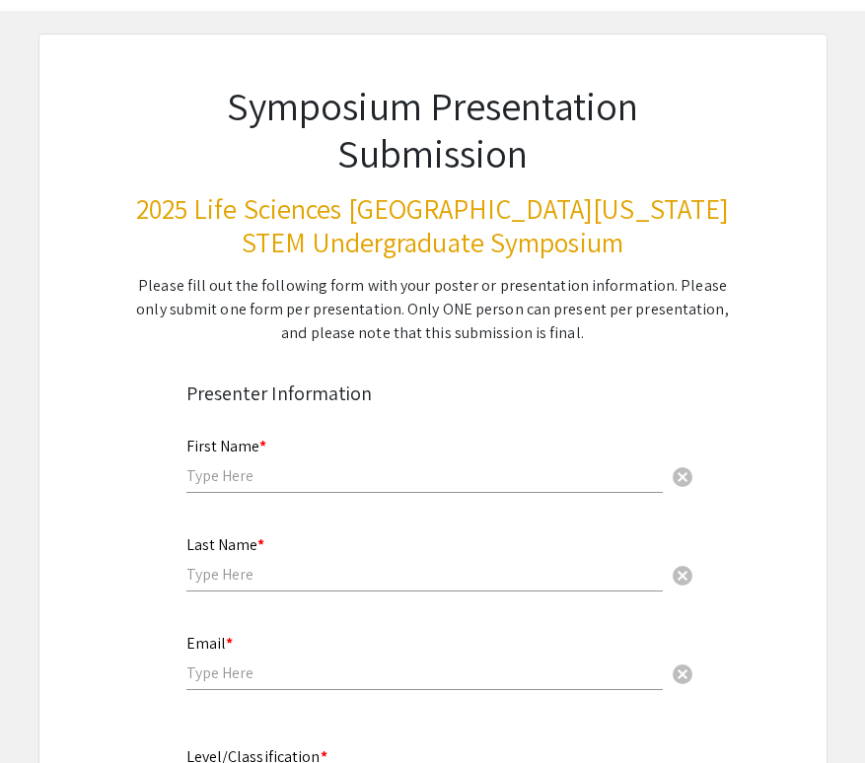
scroll to position [151, 0]
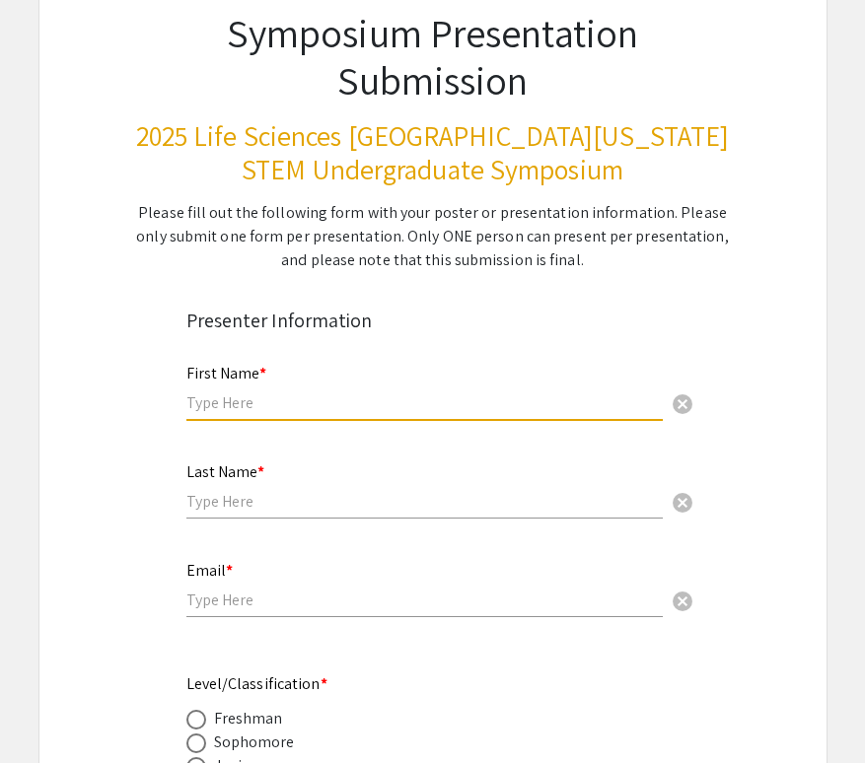
click at [283, 396] on input "text" at bounding box center [424, 403] width 476 height 21
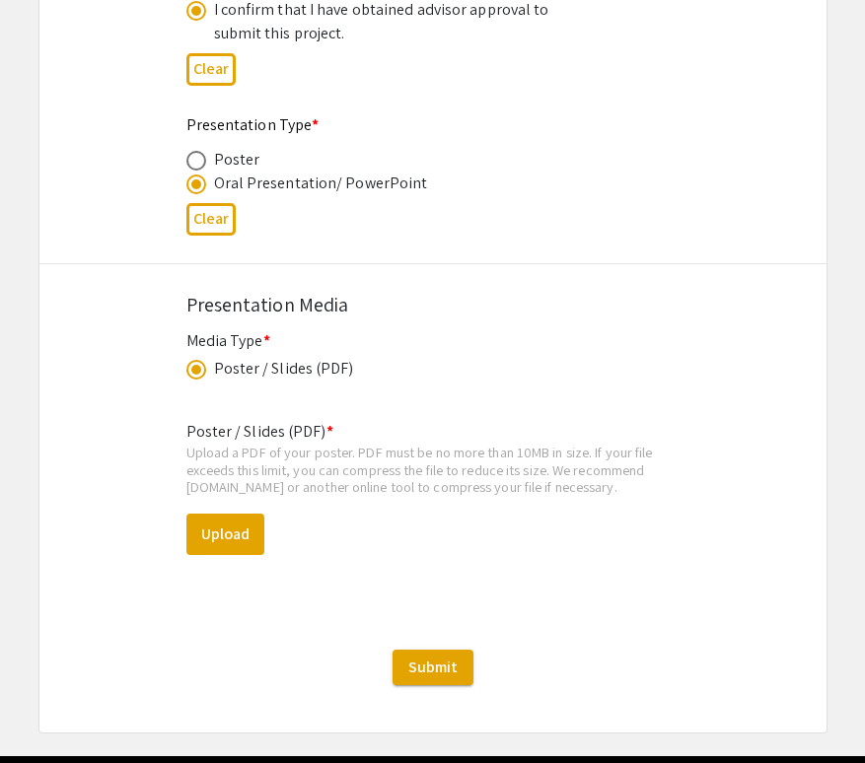
scroll to position [3213, 0]
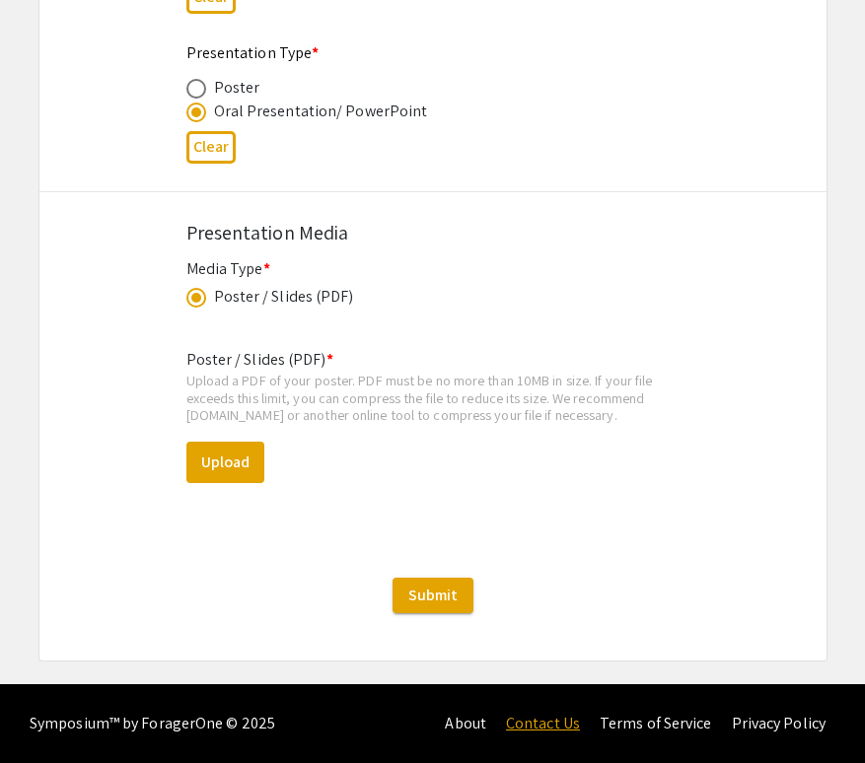
click at [555, 729] on link "Contact Us" at bounding box center [543, 723] width 74 height 21
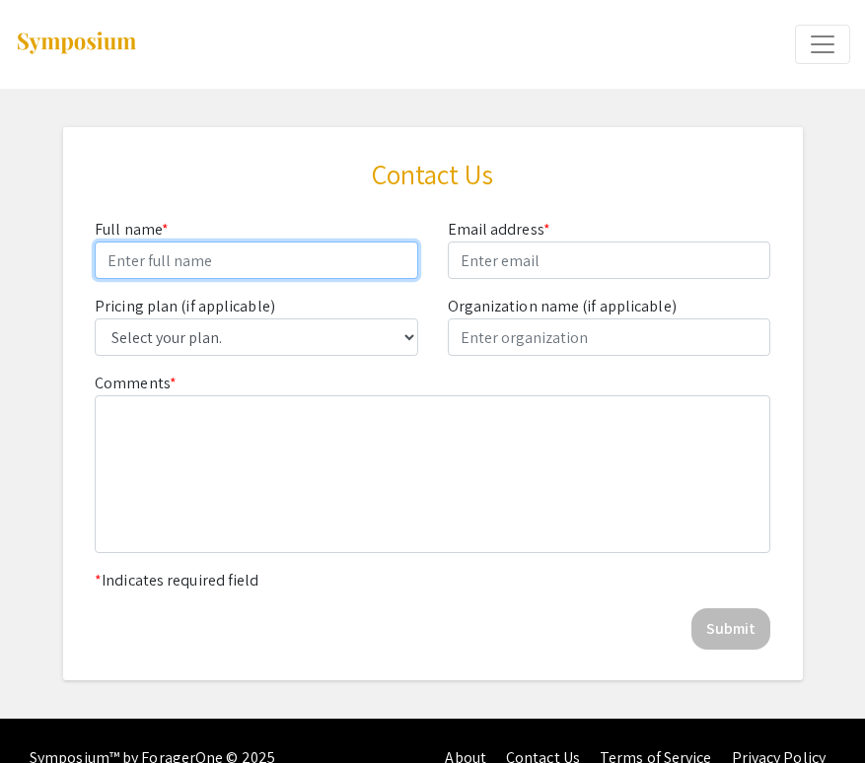
click at [321, 255] on input "Comments *" at bounding box center [256, 260] width 323 height 37
type input "Alma Partenza"
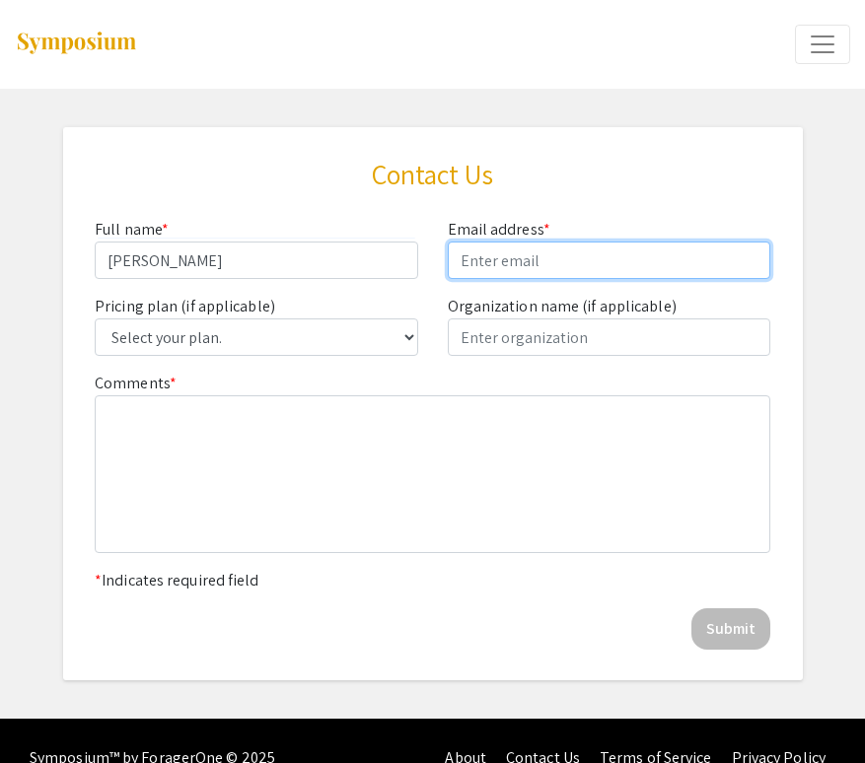
click at [549, 261] on input "email" at bounding box center [609, 260] width 323 height 37
type input "a"
type input "[EMAIL_ADDRESS][DOMAIN_NAME]"
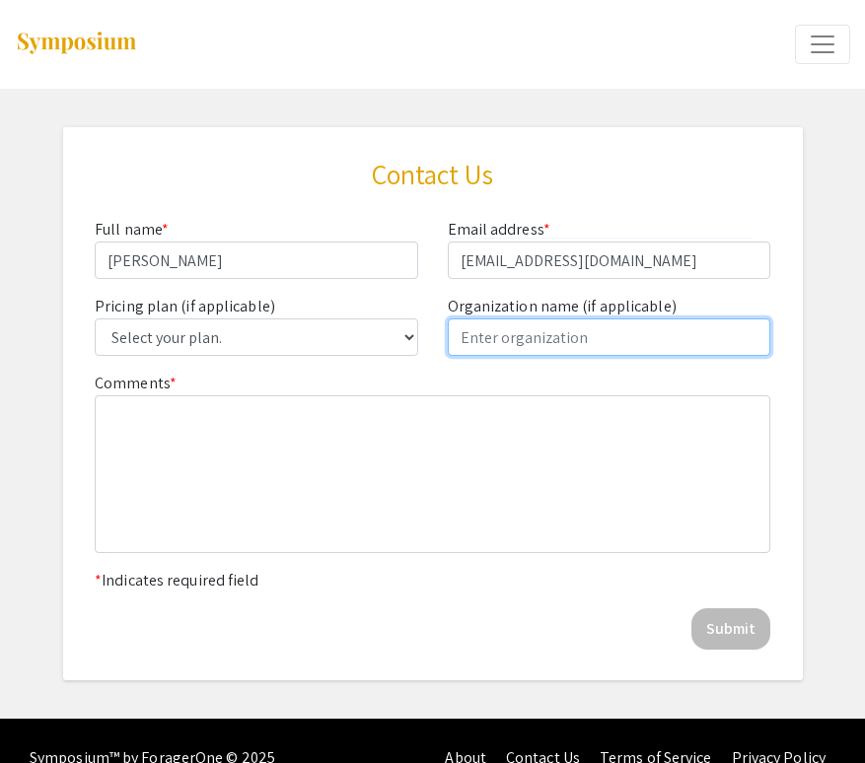
click at [518, 341] on input "text" at bounding box center [609, 337] width 323 height 37
type input "N"
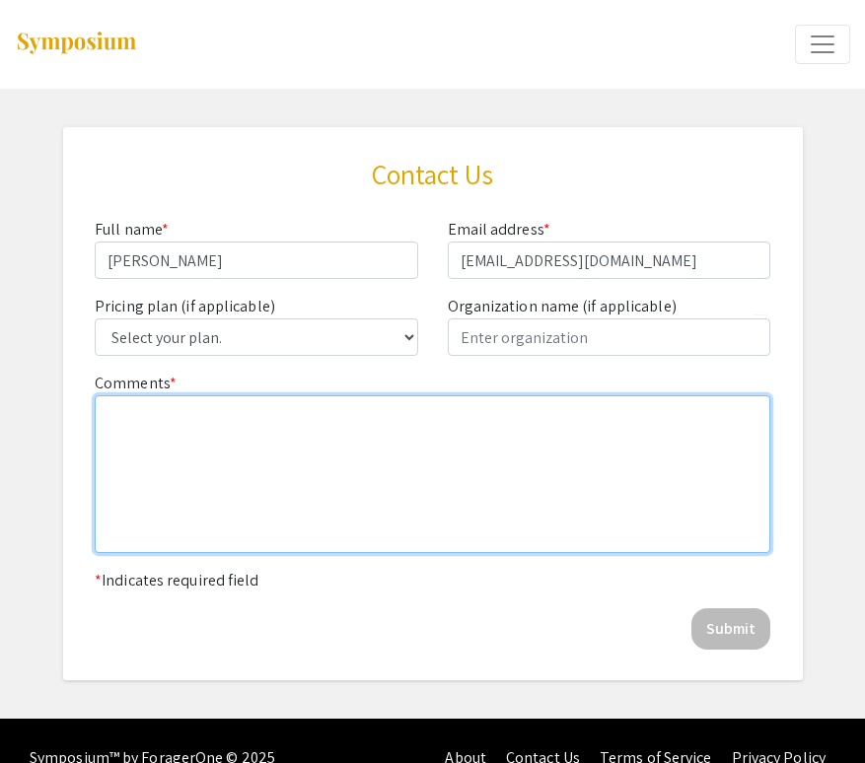
click at [347, 421] on textarea at bounding box center [433, 474] width 676 height 158
type textarea "Q"
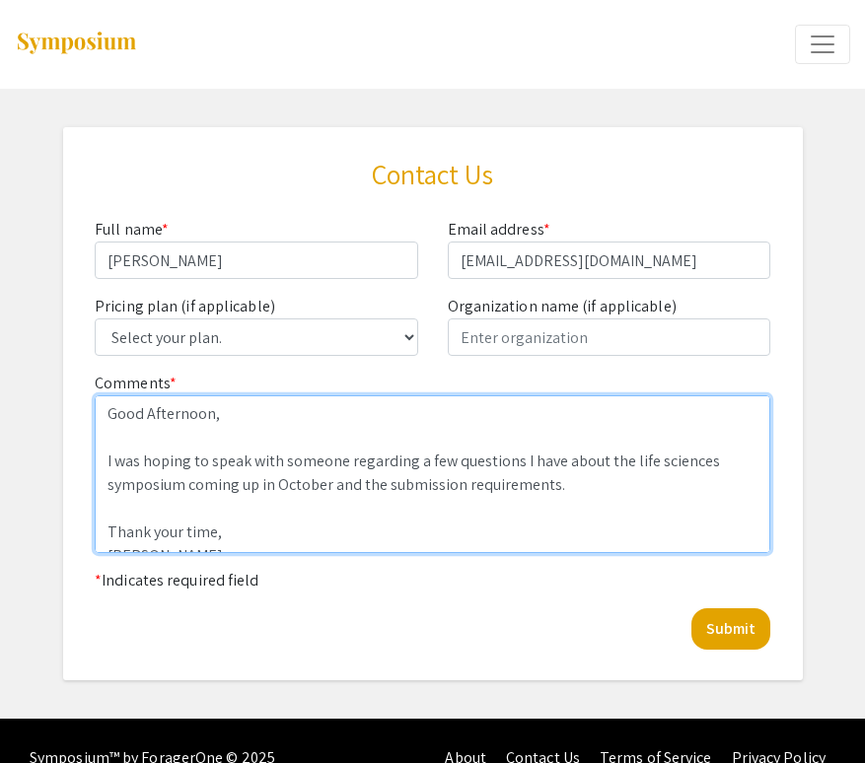
scroll to position [45, 0]
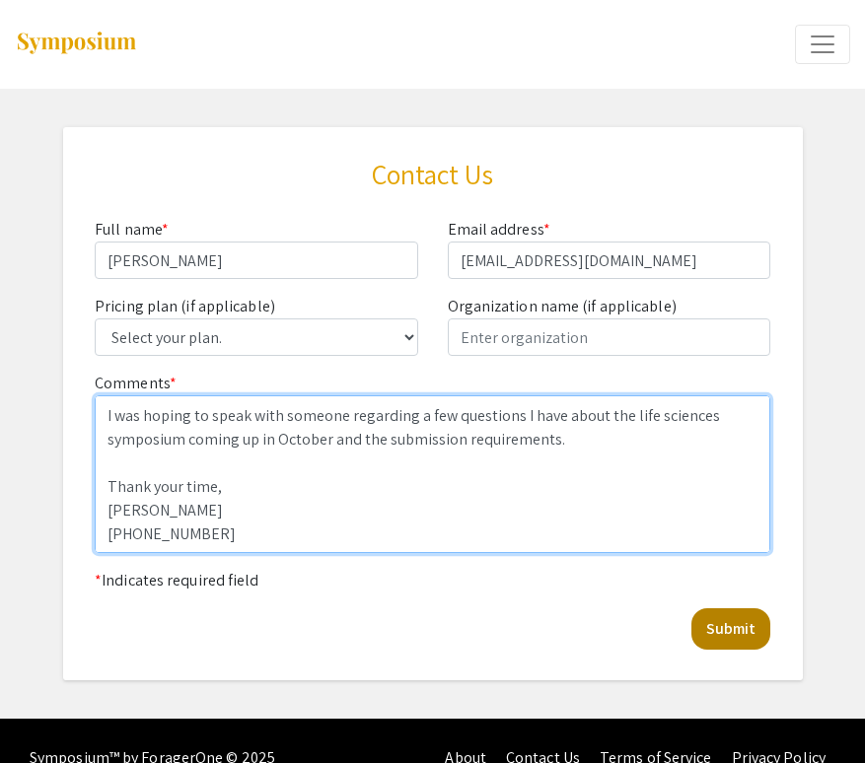
type textarea "Good Afternoon, I was hoping to speak with someone regarding a few questions I …"
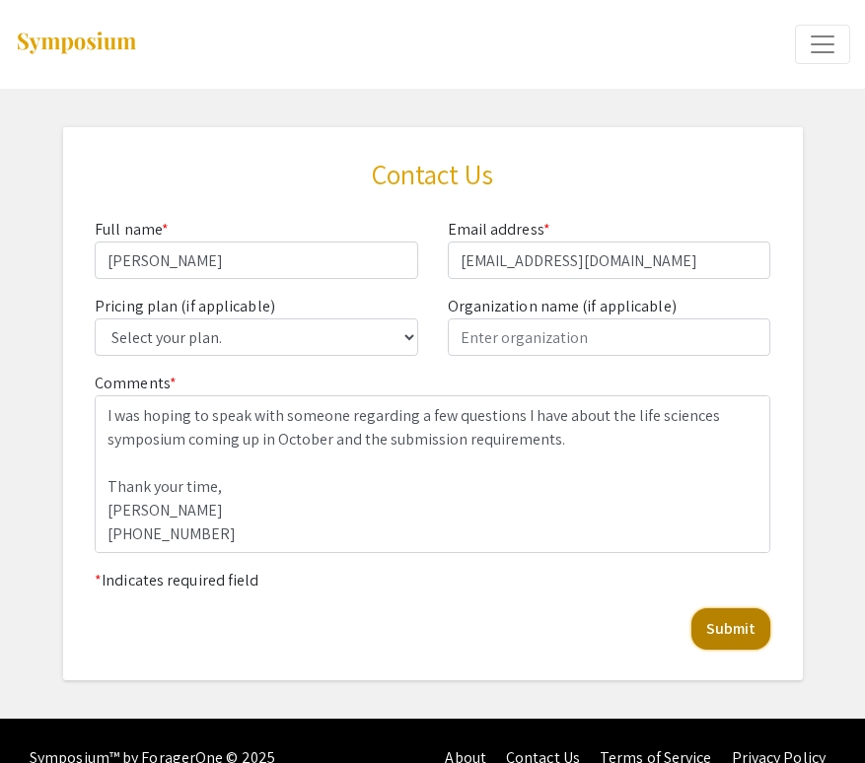
click at [731, 619] on button "Submit" at bounding box center [730, 629] width 79 height 41
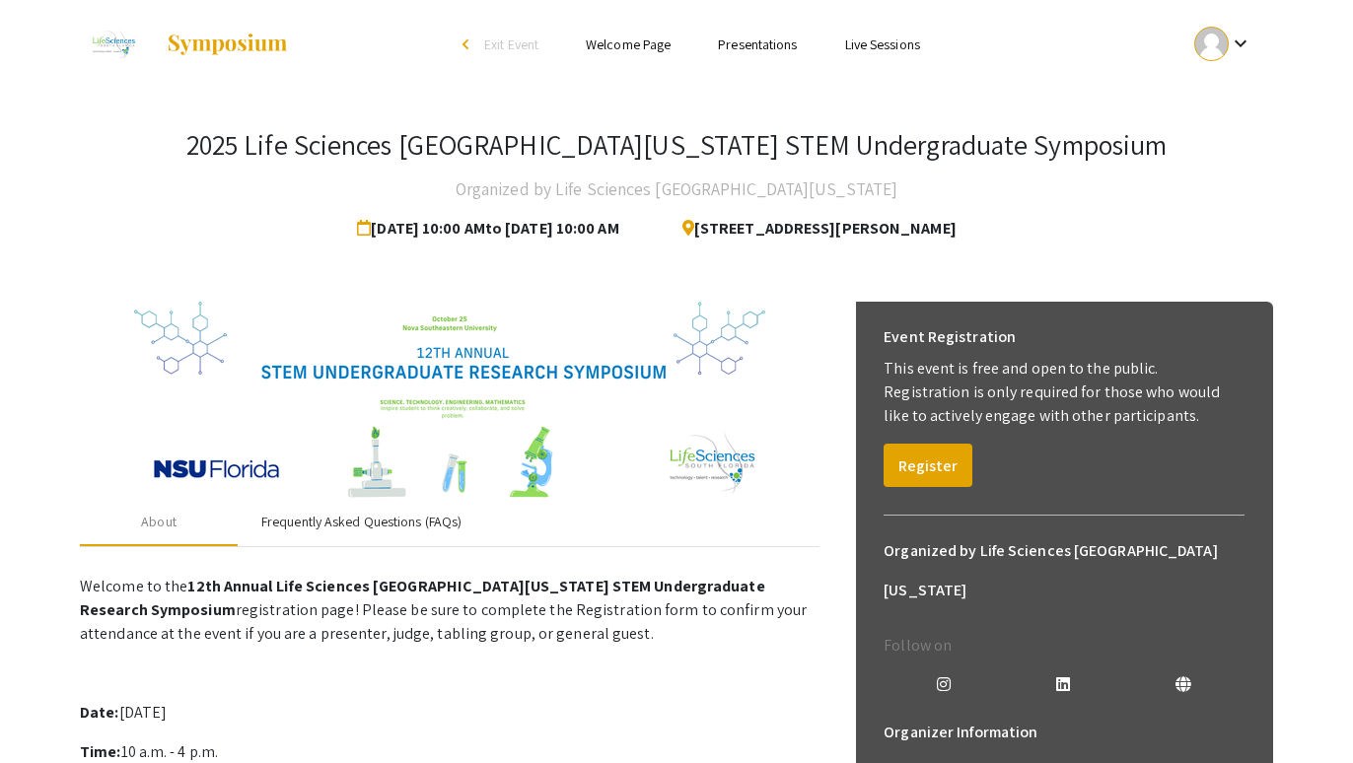
click at [386, 528] on div "Frequently Asked Questions (FAQs)" at bounding box center [361, 522] width 200 height 21
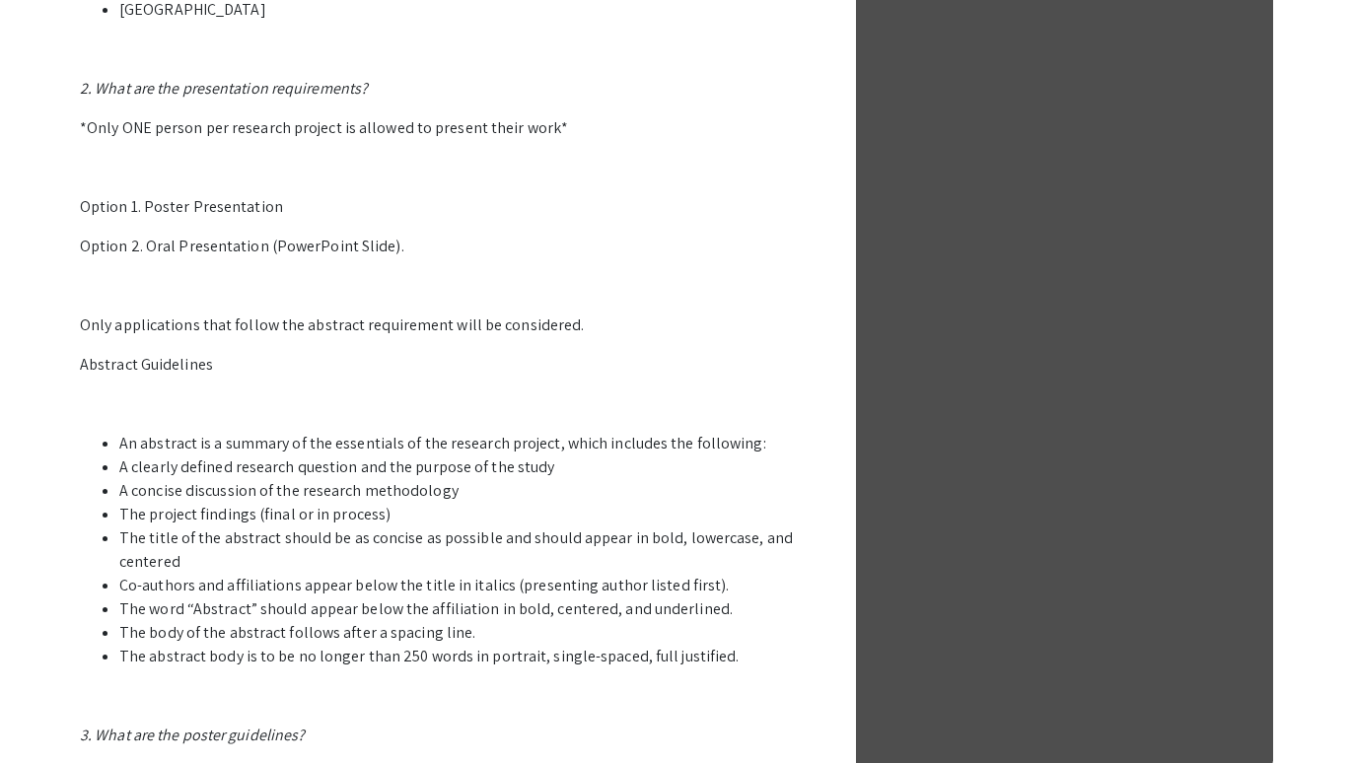
scroll to position [924, 0]
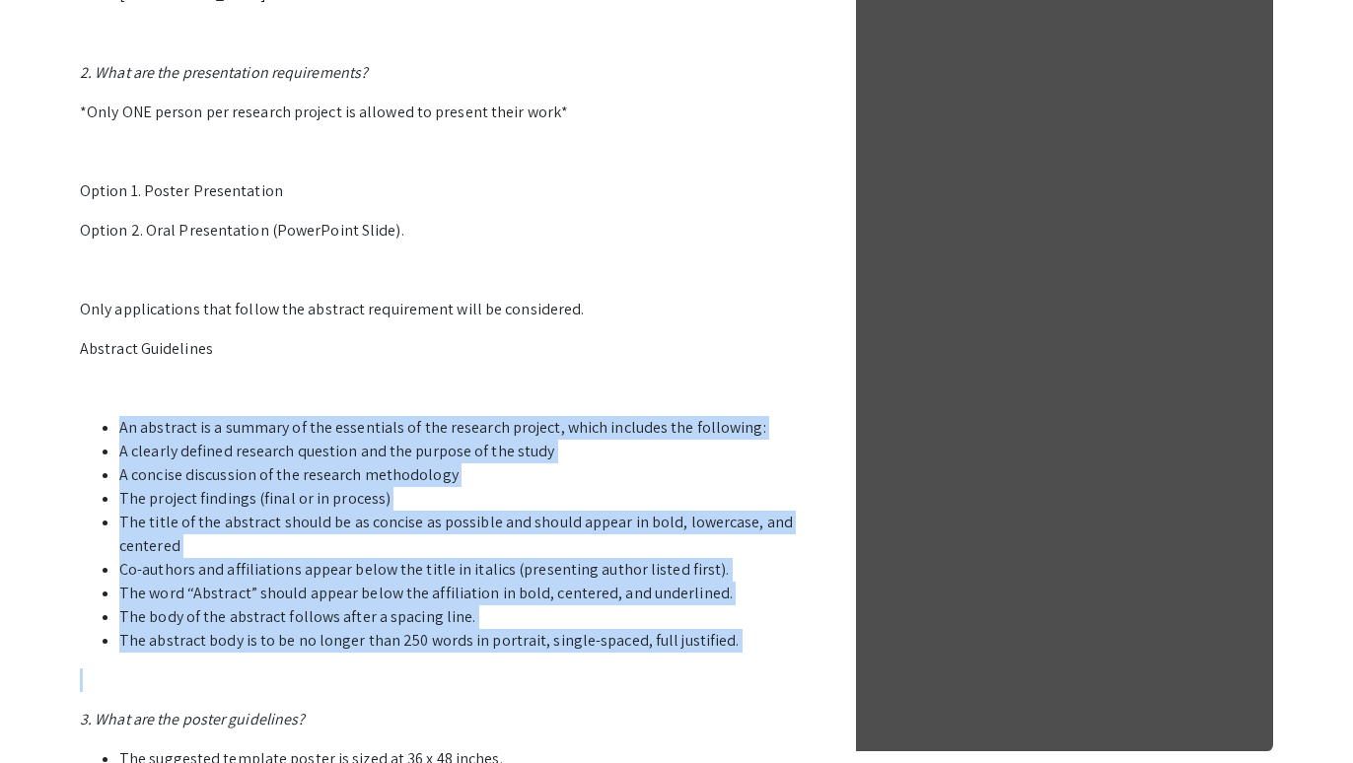
drag, startPoint x: 119, startPoint y: 425, endPoint x: 806, endPoint y: 653, distance: 723.3
click at [806, 653] on p "1. Who can participate in the LSSF STEM Undergraduate Research Symposium? Stude…" at bounding box center [450, 219] width 740 height 1152
copy ul "An abstract is a summary of the essentials of the research project, which inclu…"
click at [806, 653] on p "1. Who can participate in the LSSF STEM Undergraduate Research Symposium? Stude…" at bounding box center [450, 219] width 740 height 1152
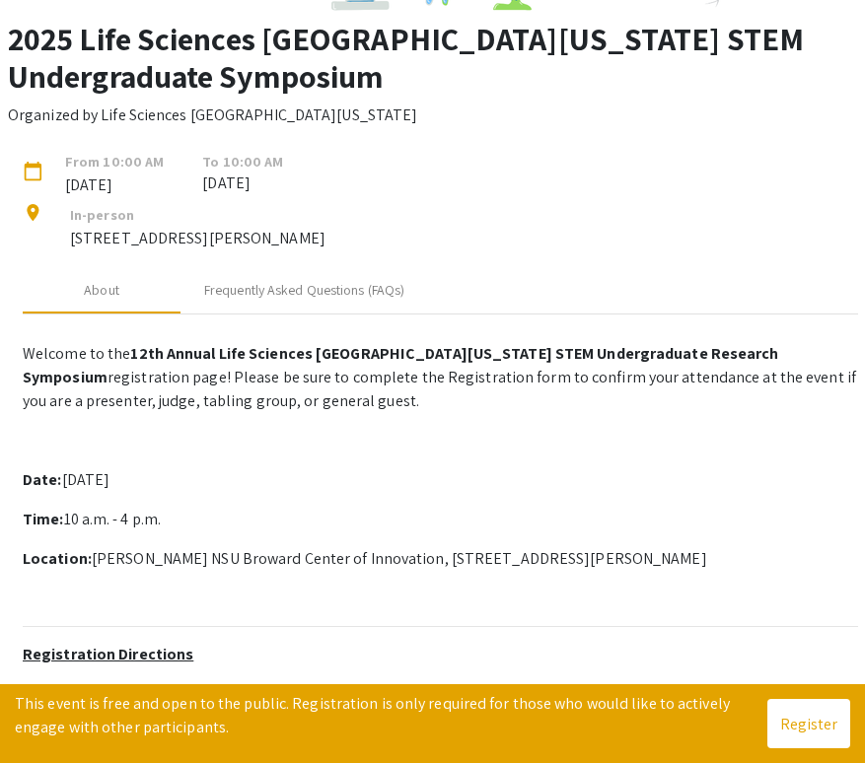
scroll to position [0, 0]
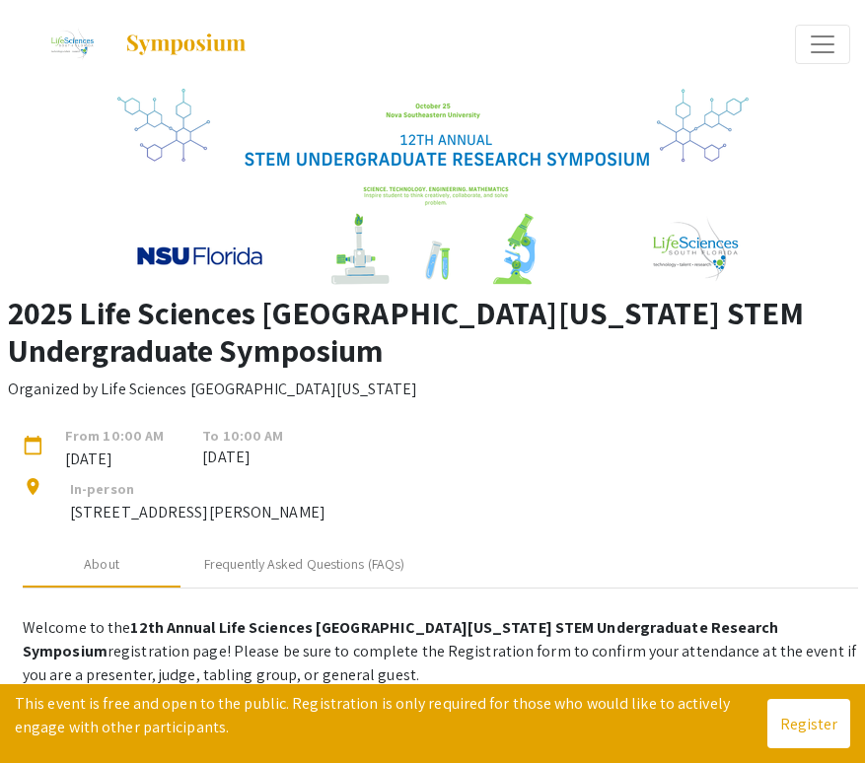
click at [830, 40] on span "Expand or Collapse Menu" at bounding box center [823, 45] width 30 height 30
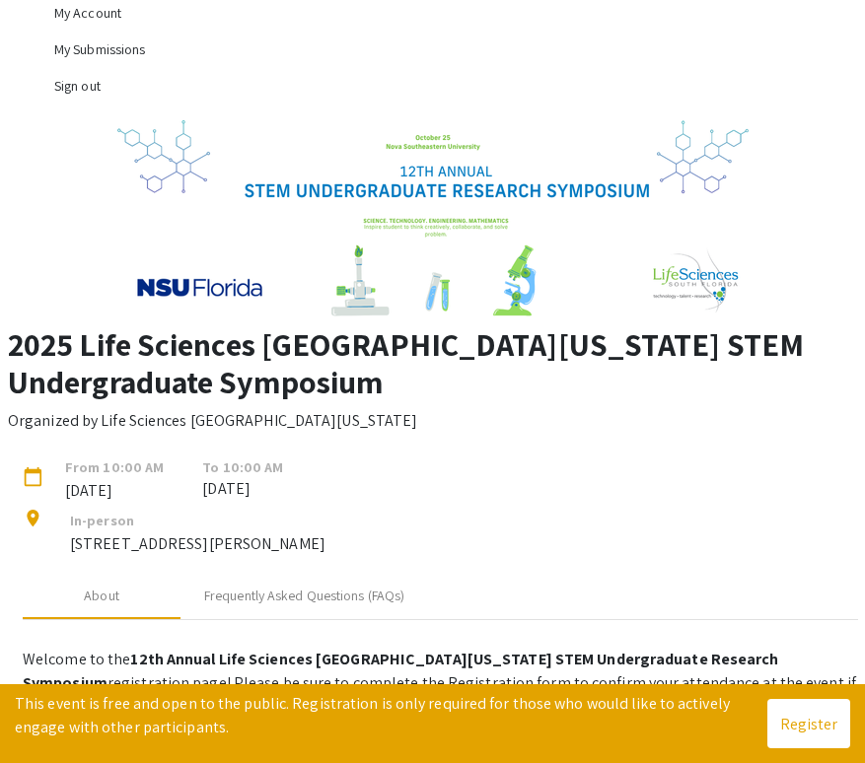
scroll to position [507, 0]
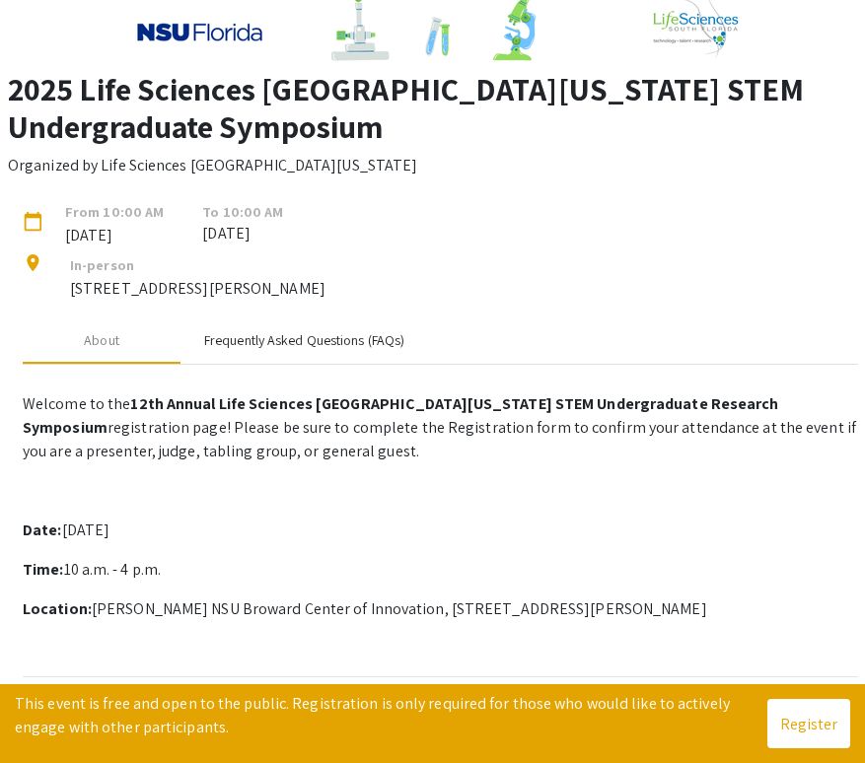
click at [261, 342] on div "Frequently Asked Questions (FAQs)" at bounding box center [304, 340] width 200 height 21
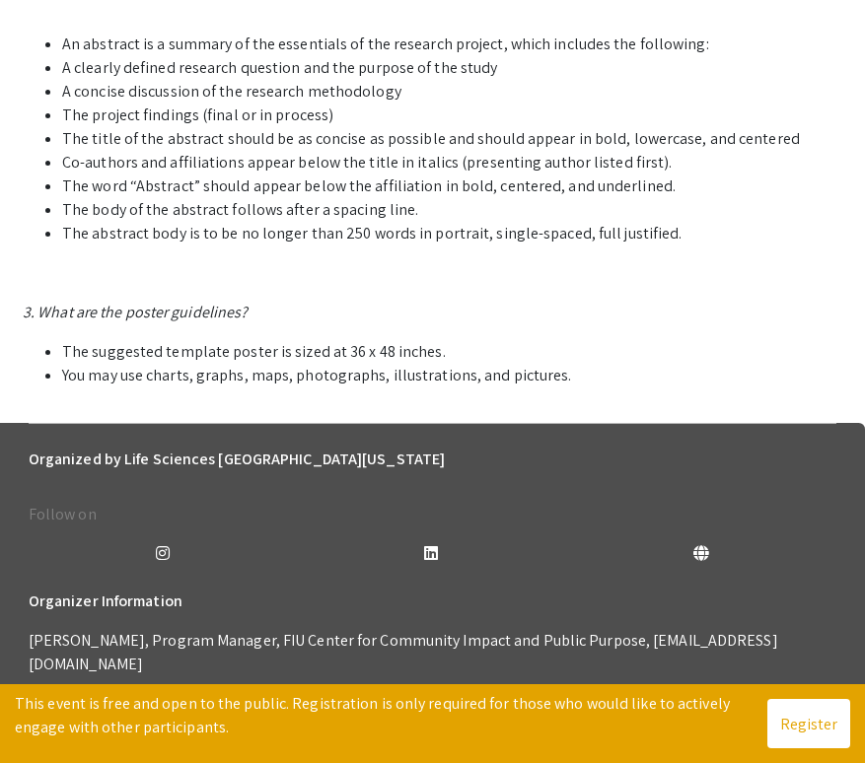
scroll to position [0, 0]
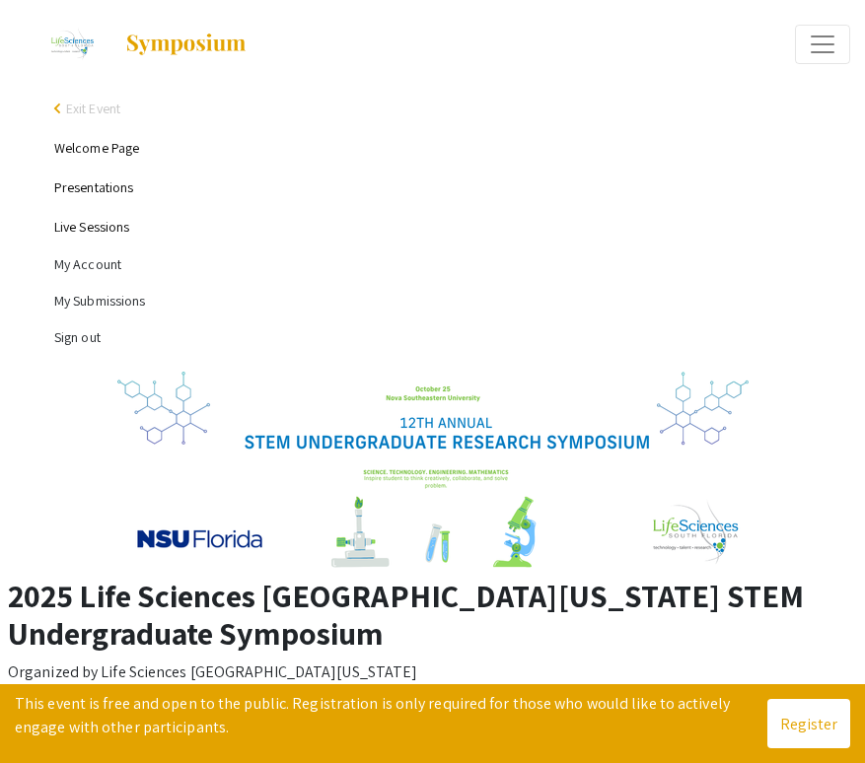
click at [119, 152] on link "Welcome Page" at bounding box center [96, 148] width 85 height 18
click at [96, 152] on link "Welcome Page" at bounding box center [96, 148] width 85 height 18
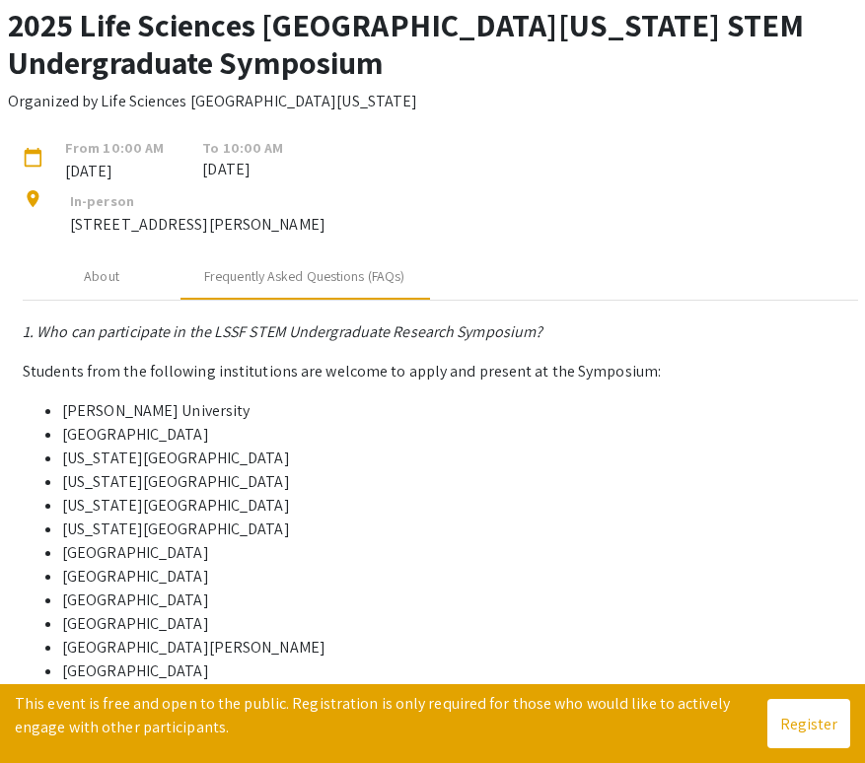
scroll to position [567, 0]
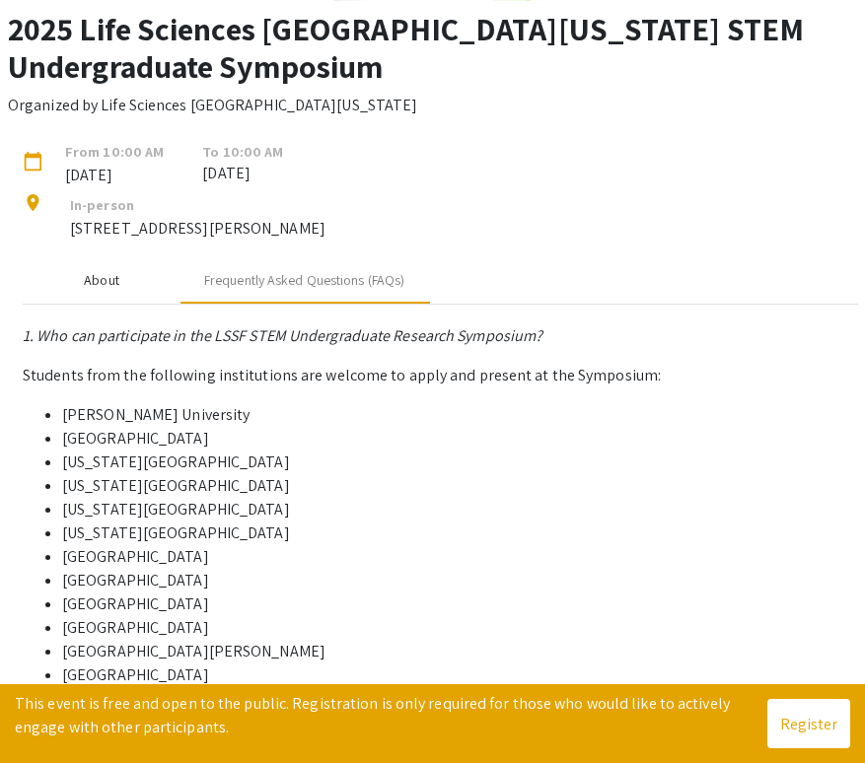
click at [134, 274] on div "About" at bounding box center [102, 279] width 158 height 47
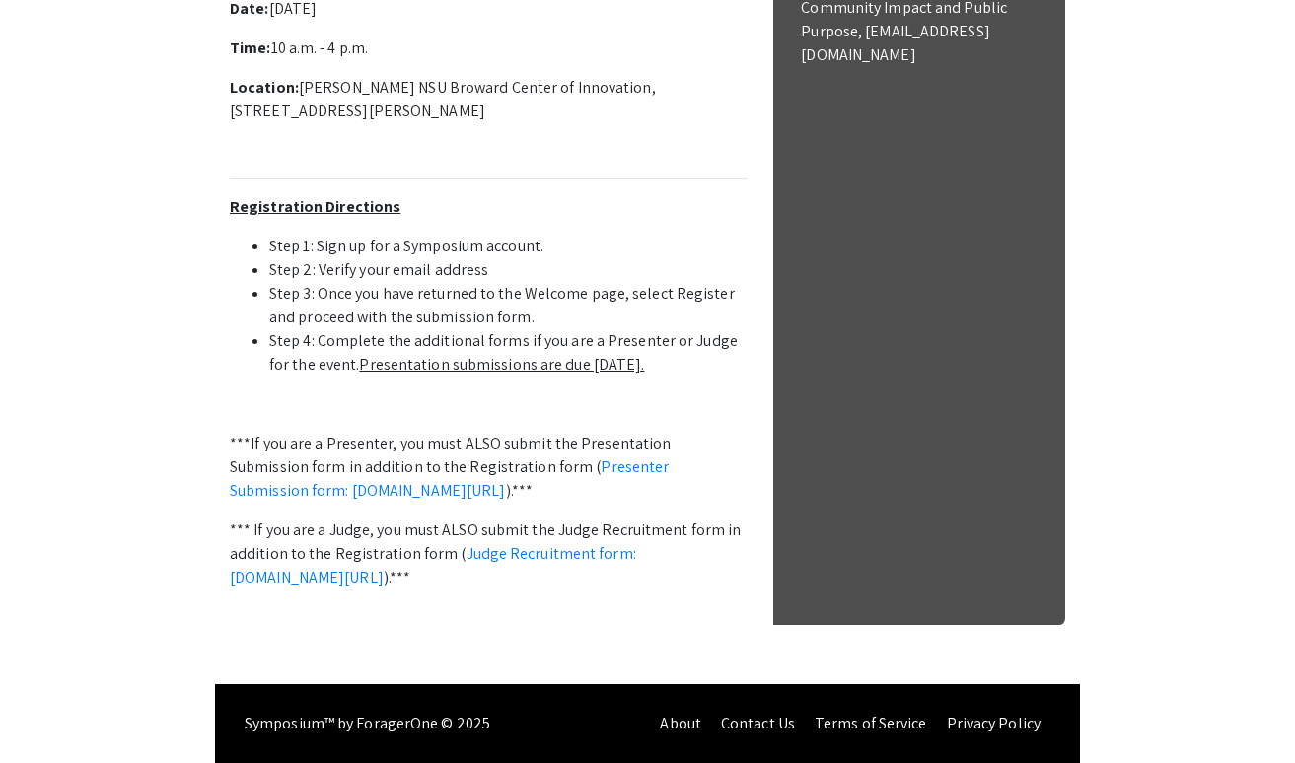
scroll to position [656, 0]
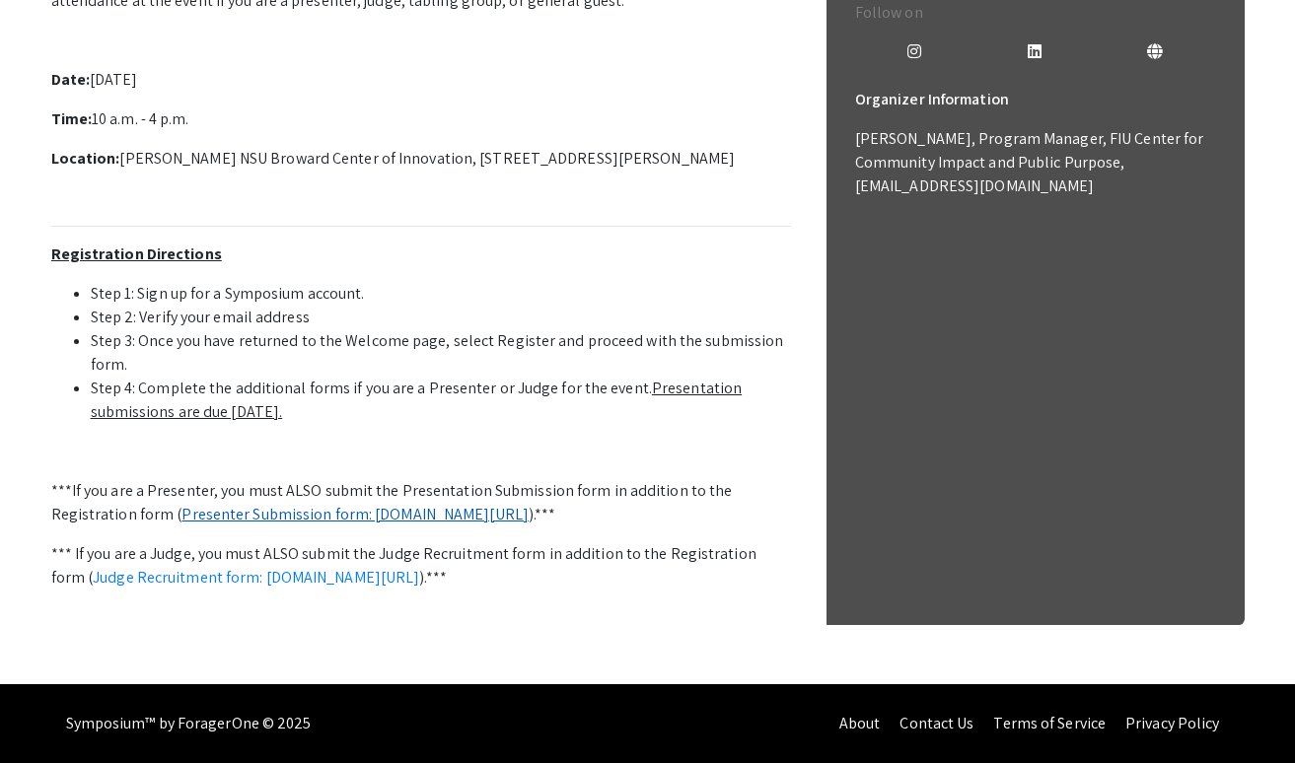
click at [502, 504] on link "Presenter Submission form: [DOMAIN_NAME][URL]" at bounding box center [354, 514] width 347 height 21
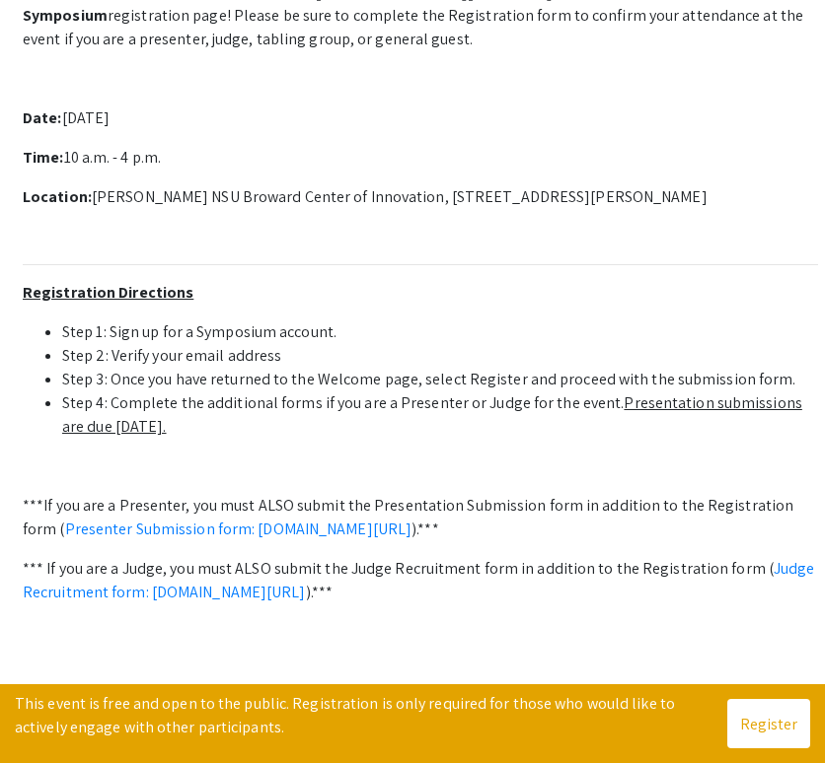
scroll to position [650, 0]
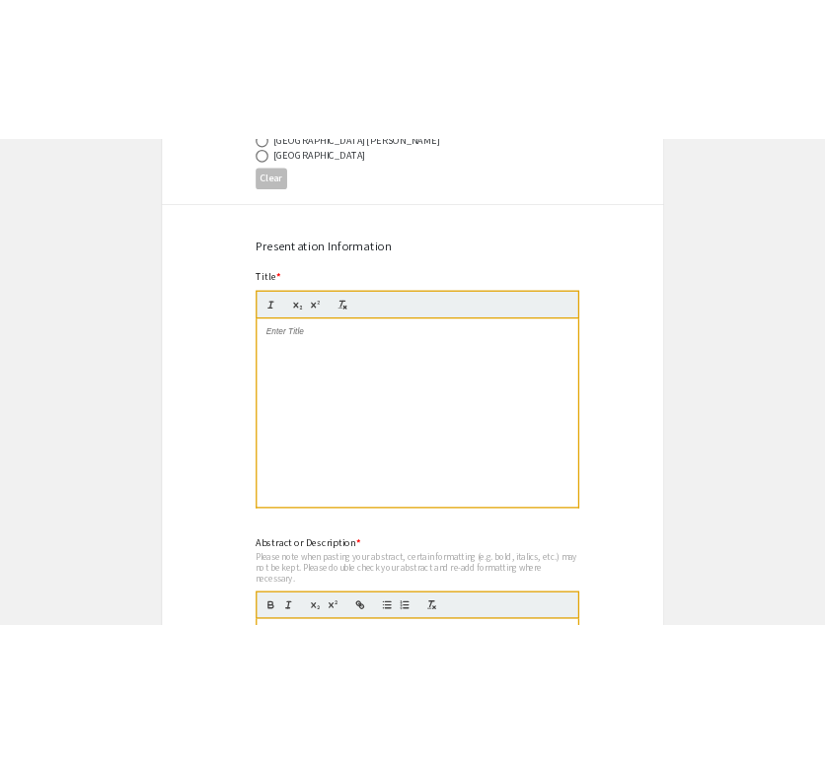
scroll to position [1150, 0]
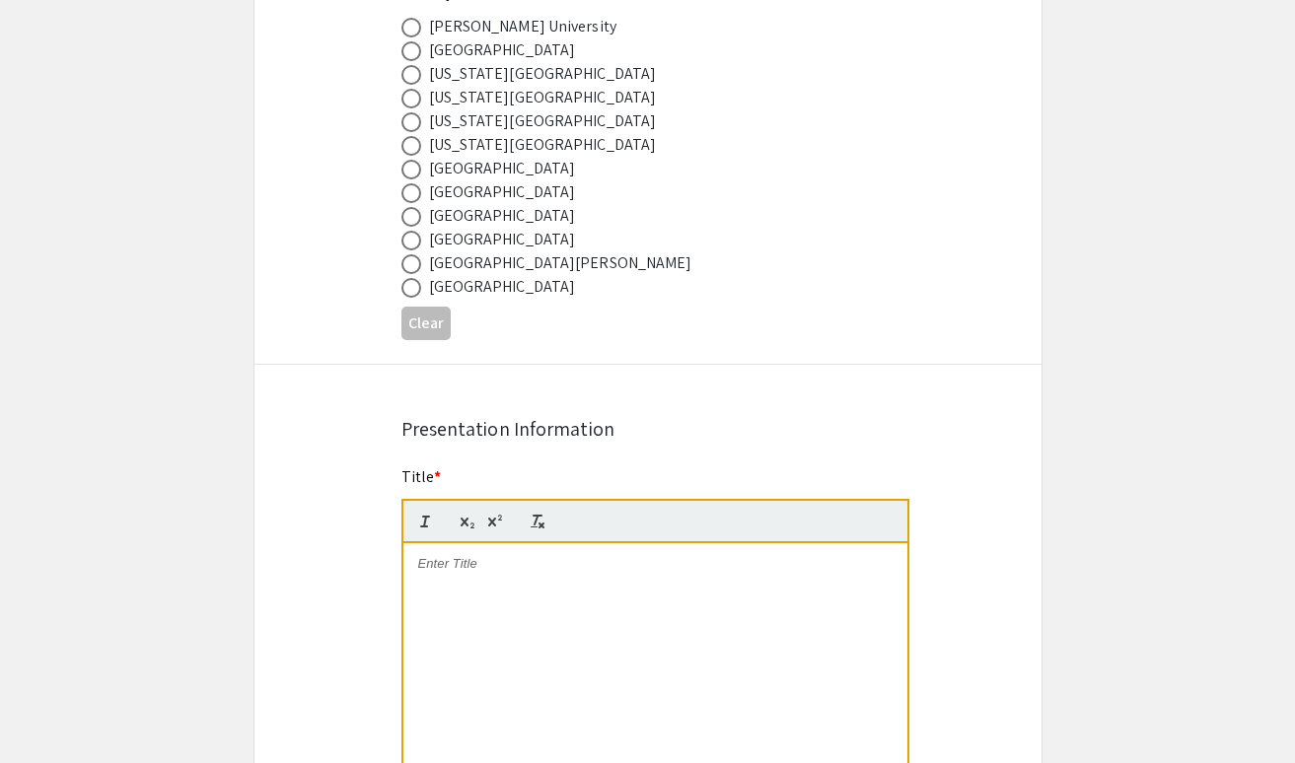
click at [495, 573] on p at bounding box center [655, 564] width 474 height 18
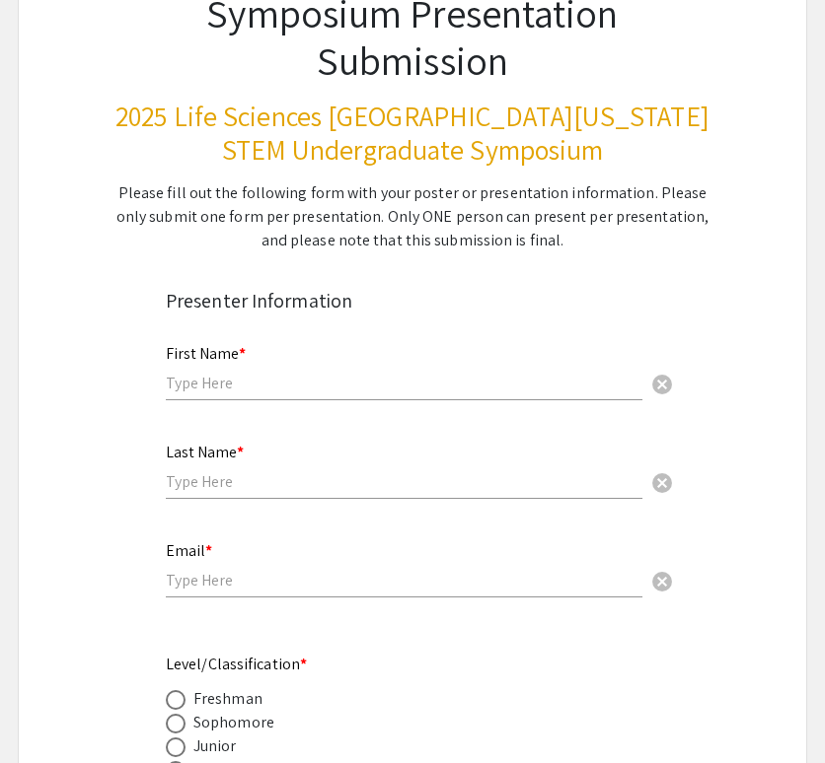
scroll to position [205, 0]
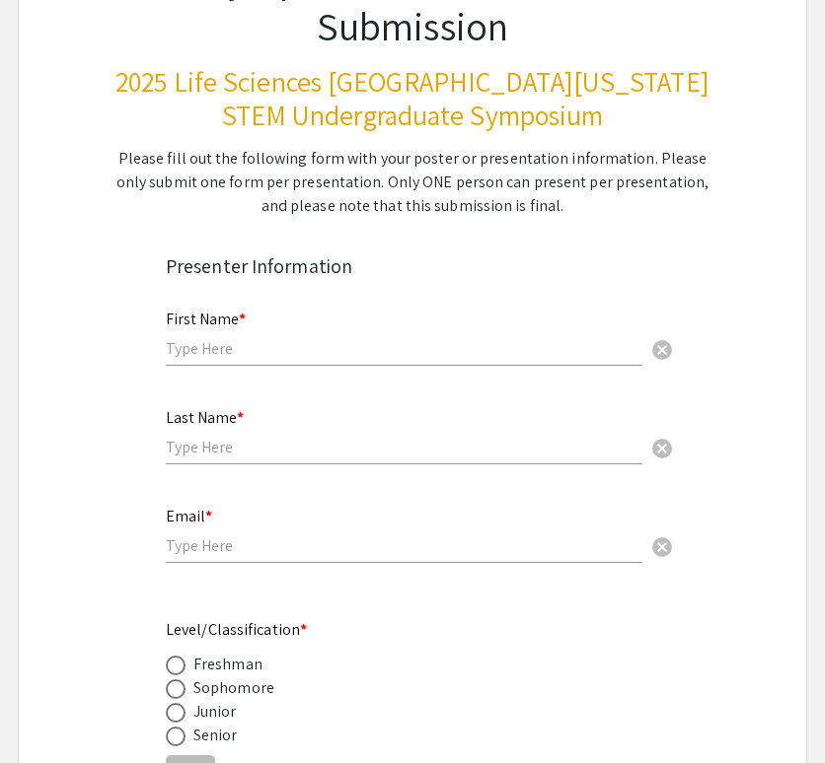
click at [254, 338] on input "text" at bounding box center [404, 348] width 476 height 21
type input "[PERSON_NAME]"
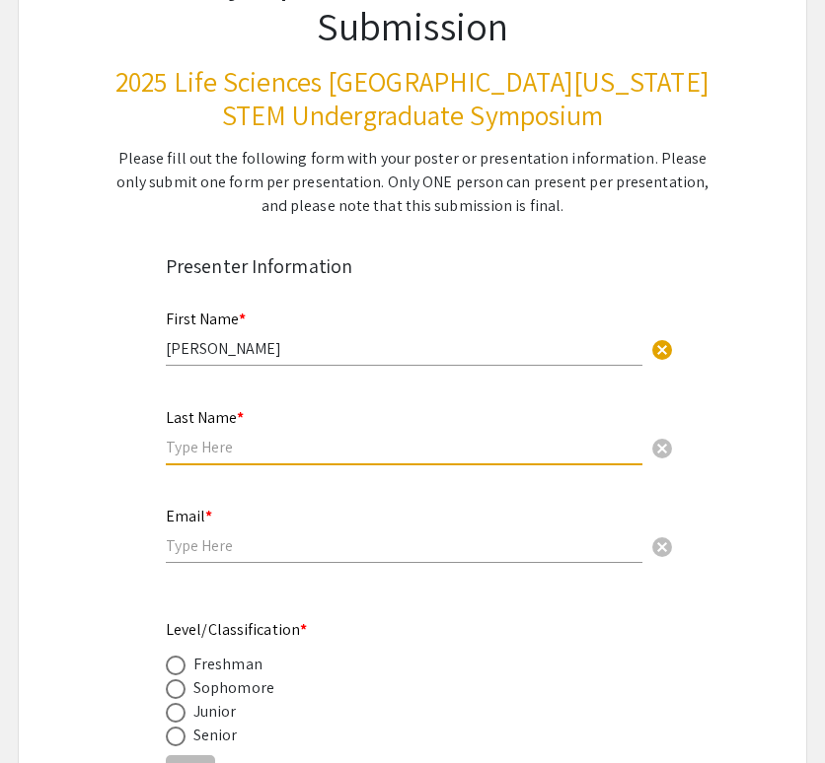
click at [271, 451] on input "text" at bounding box center [404, 447] width 476 height 21
type input "Partenza"
click at [254, 542] on input "email" at bounding box center [404, 546] width 476 height 21
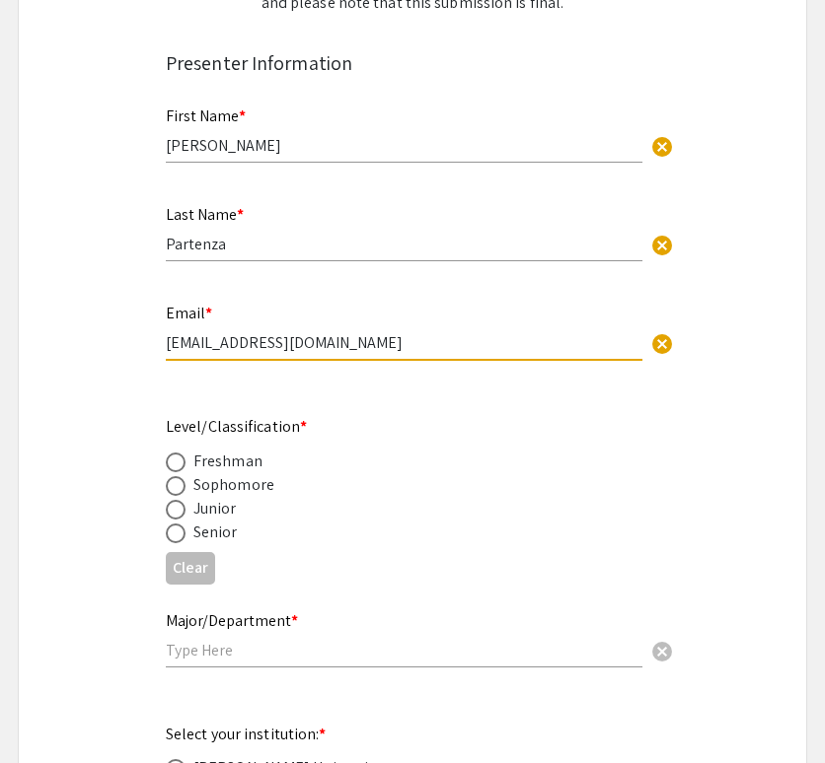
scroll to position [410, 0]
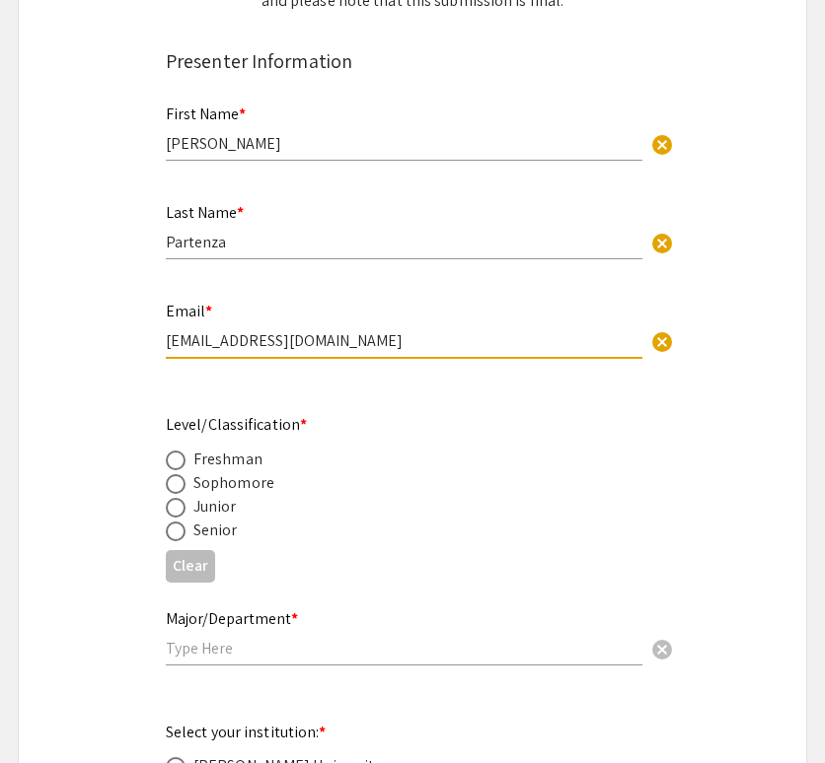
type input "[EMAIL_ADDRESS][DOMAIN_NAME]"
click at [178, 531] on span at bounding box center [176, 532] width 20 height 20
click at [178, 531] on input "radio" at bounding box center [176, 532] width 20 height 20
radio input "true"
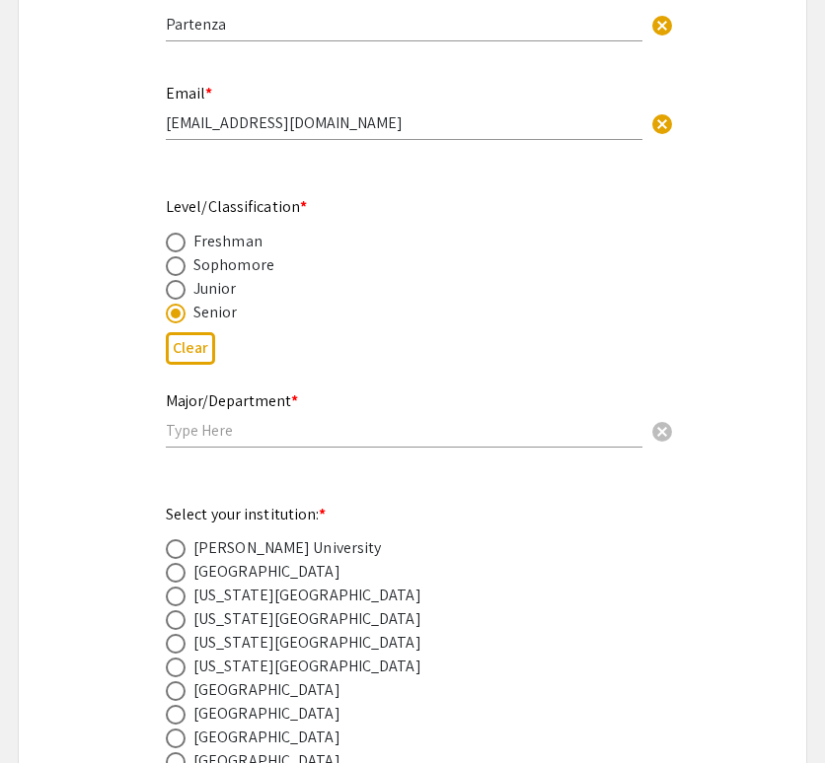
scroll to position [779, 0]
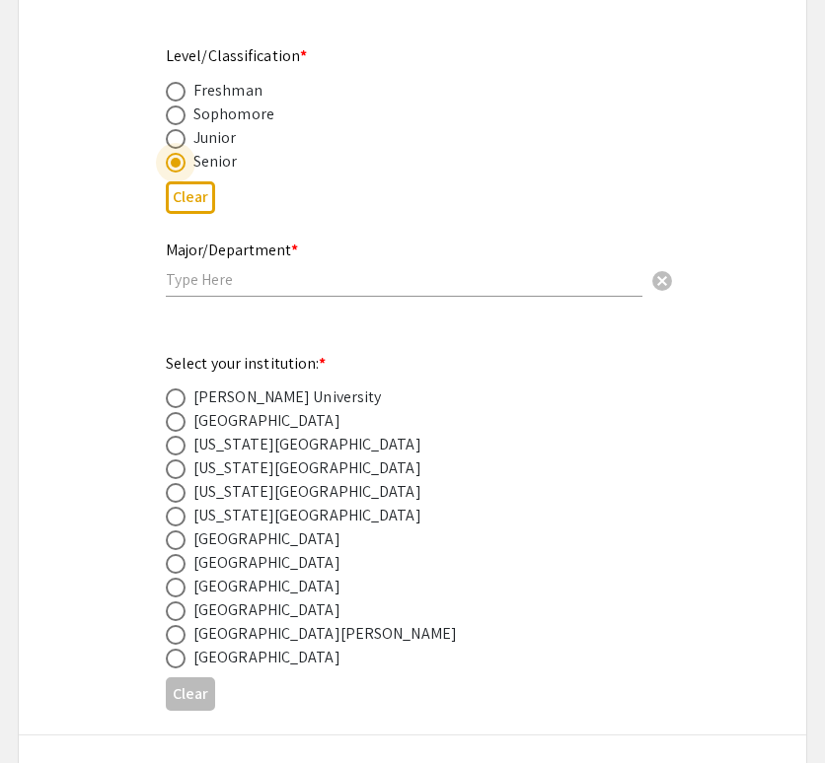
click at [269, 285] on input "text" at bounding box center [404, 279] width 476 height 21
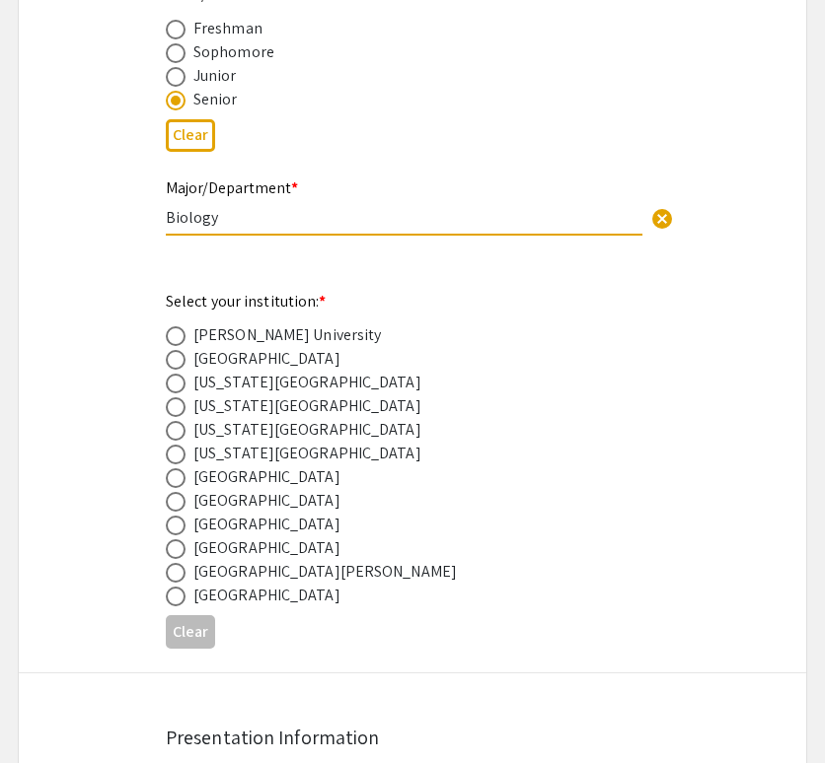
scroll to position [845, 0]
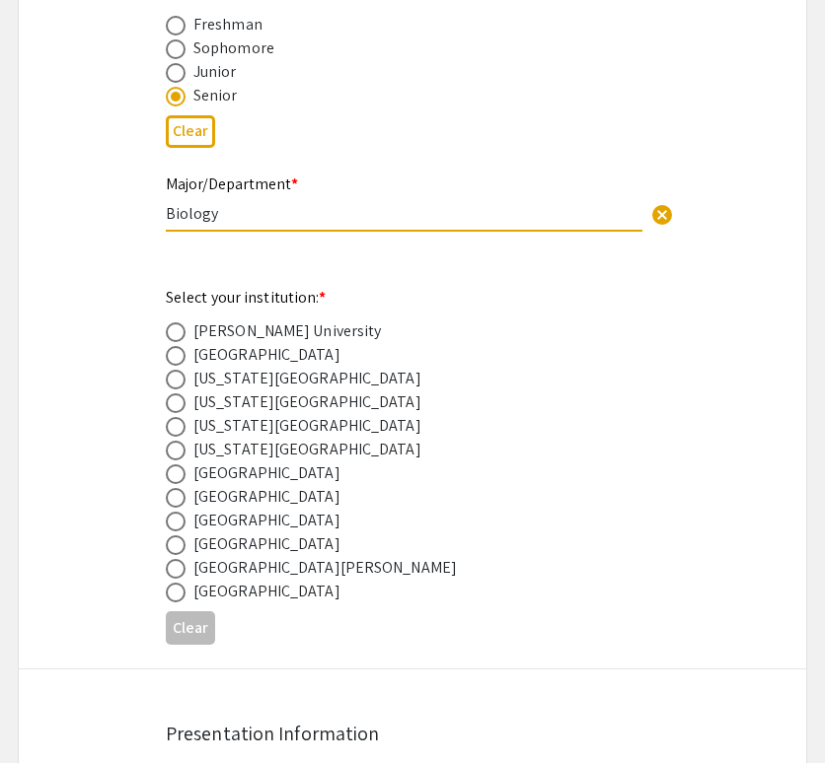
type input "Biology"
click at [207, 526] on div "[GEOGRAPHIC_DATA]" at bounding box center [266, 521] width 147 height 24
click at [179, 525] on span at bounding box center [176, 522] width 20 height 20
click at [179, 525] on input "radio" at bounding box center [176, 522] width 20 height 20
radio input "true"
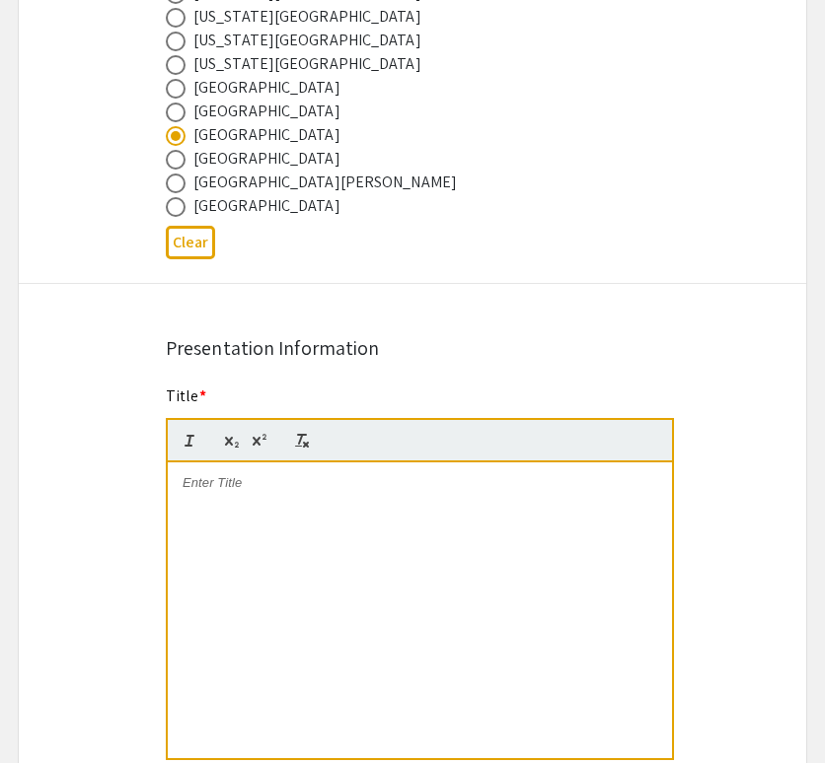
scroll to position [1300, 0]
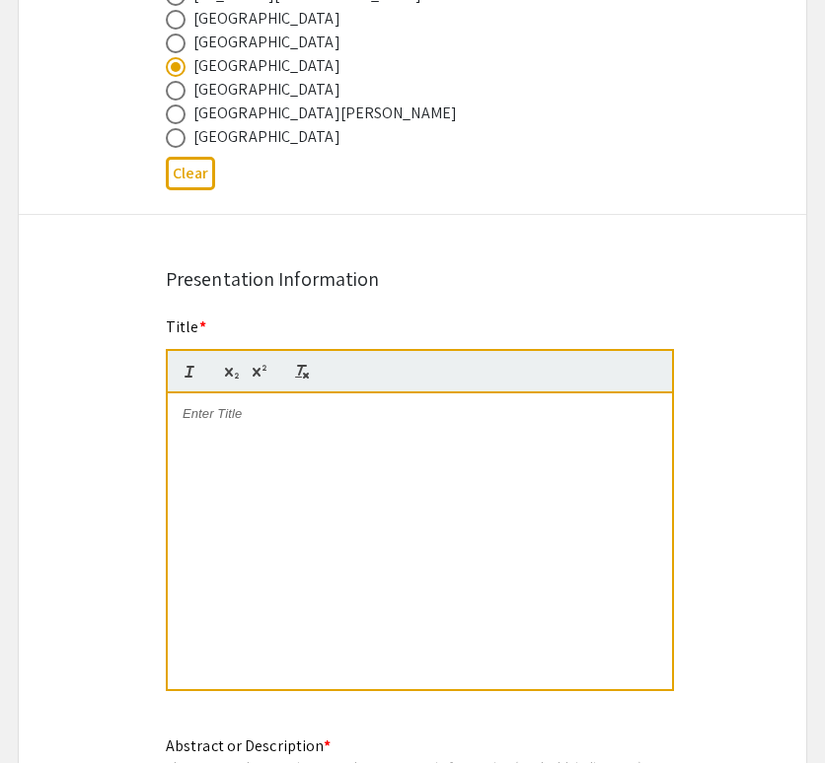
click at [279, 459] on div at bounding box center [420, 542] width 504 height 296
click at [550, 421] on strong "Identification of Potent Resveratrol Analogs Targeting GBM Stem Cells" at bounding box center [400, 413] width 437 height 15
click at [369, 420] on strong "Identification of Potent Resveratrol Analogs Targeting [MEDICAL_DATA] Stem Cells" at bounding box center [407, 422] width 450 height 33
click at [349, 437] on p "Identification of Potent Resveratrol Analogs Targeting [MEDICAL_DATA] Stem Cells" at bounding box center [419, 423] width 474 height 36
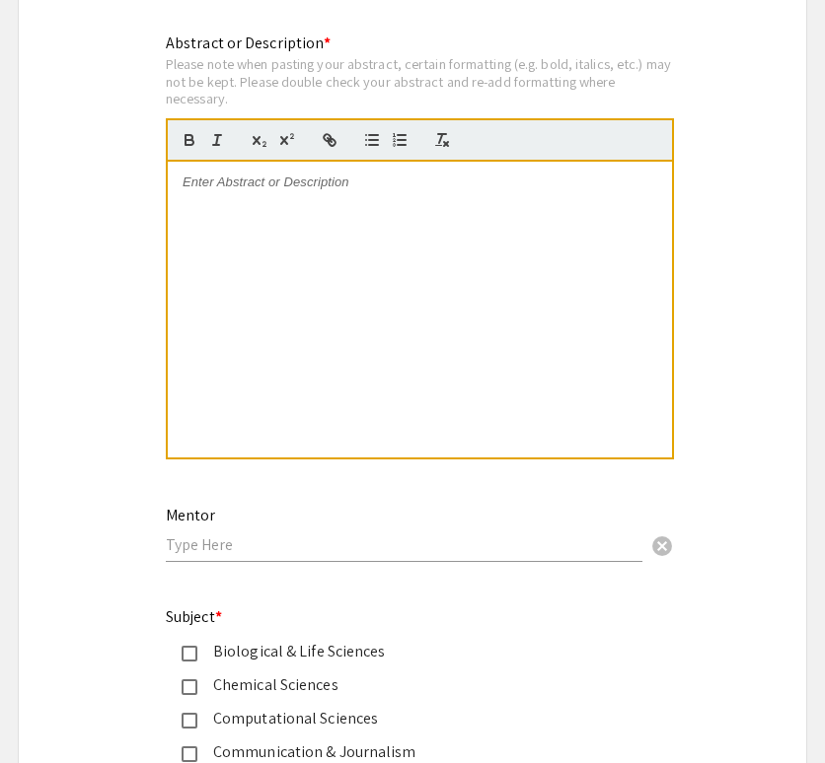
scroll to position [1918, 0]
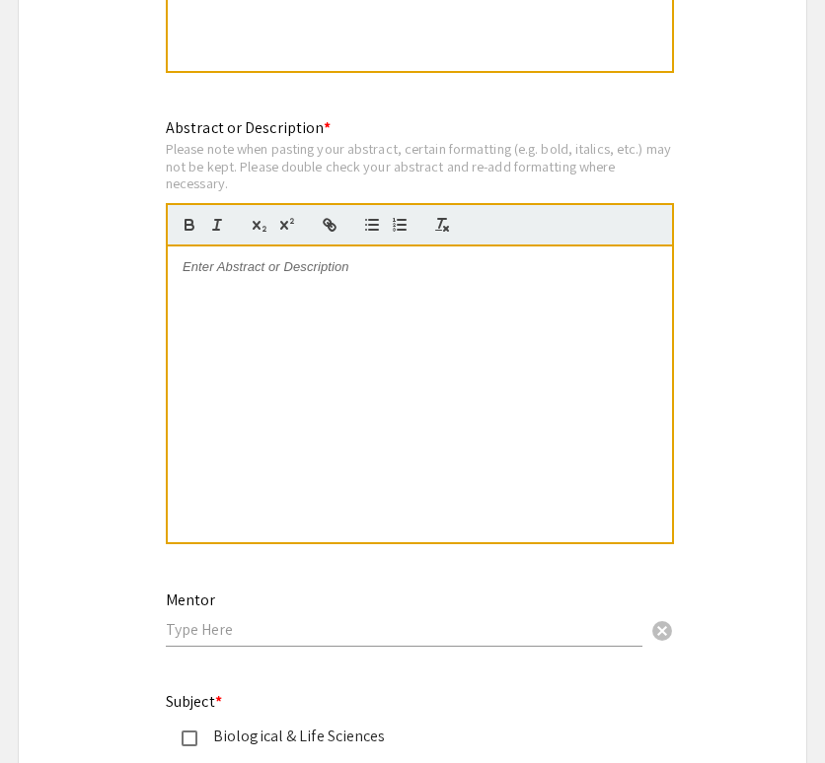
click at [421, 338] on div at bounding box center [420, 395] width 504 height 296
click at [479, 420] on div at bounding box center [420, 395] width 504 height 296
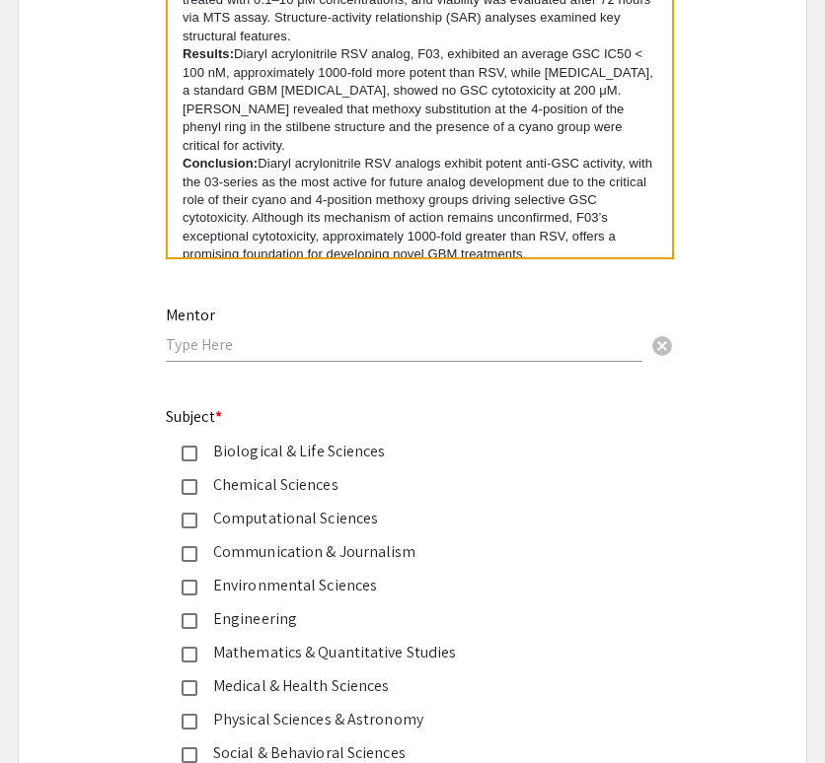
scroll to position [2298, 0]
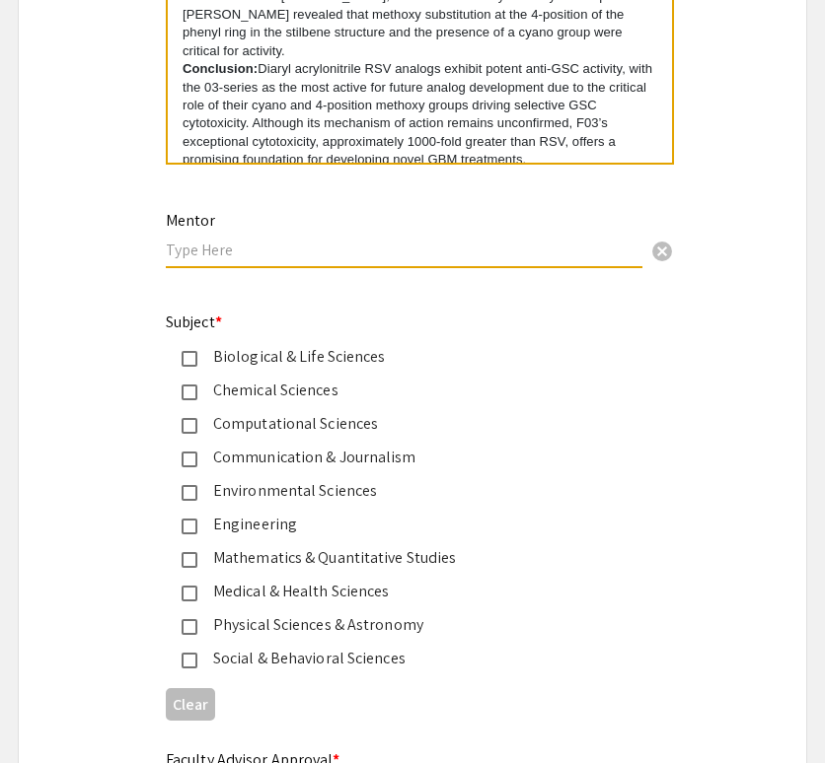
click at [365, 257] on input "text" at bounding box center [404, 250] width 476 height 21
type input "R"
type input "[PERSON_NAME]"
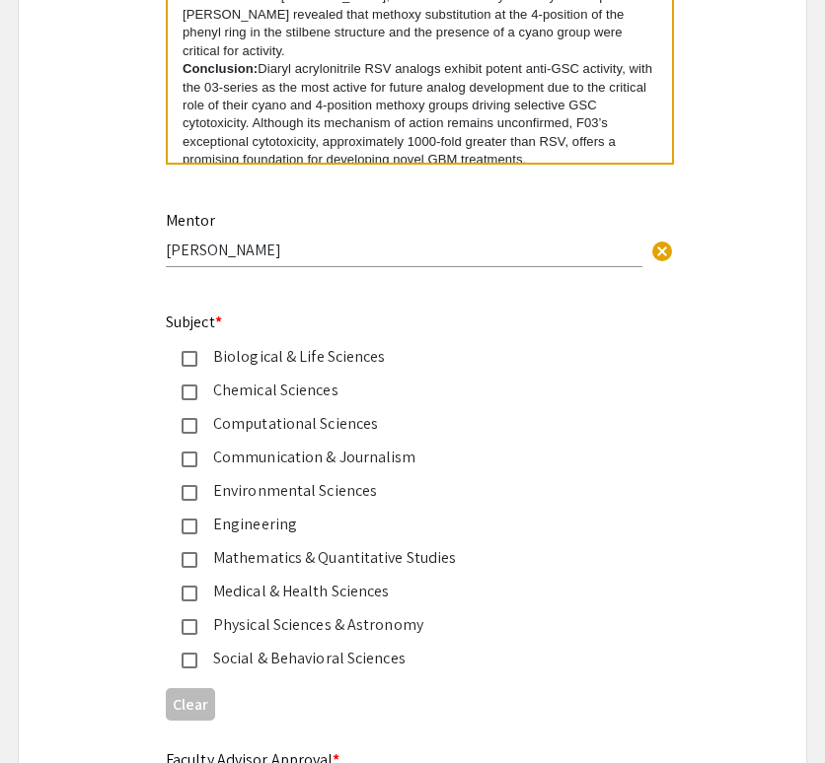
click at [193, 365] on mat-pseudo-checkbox at bounding box center [189, 359] width 16 height 16
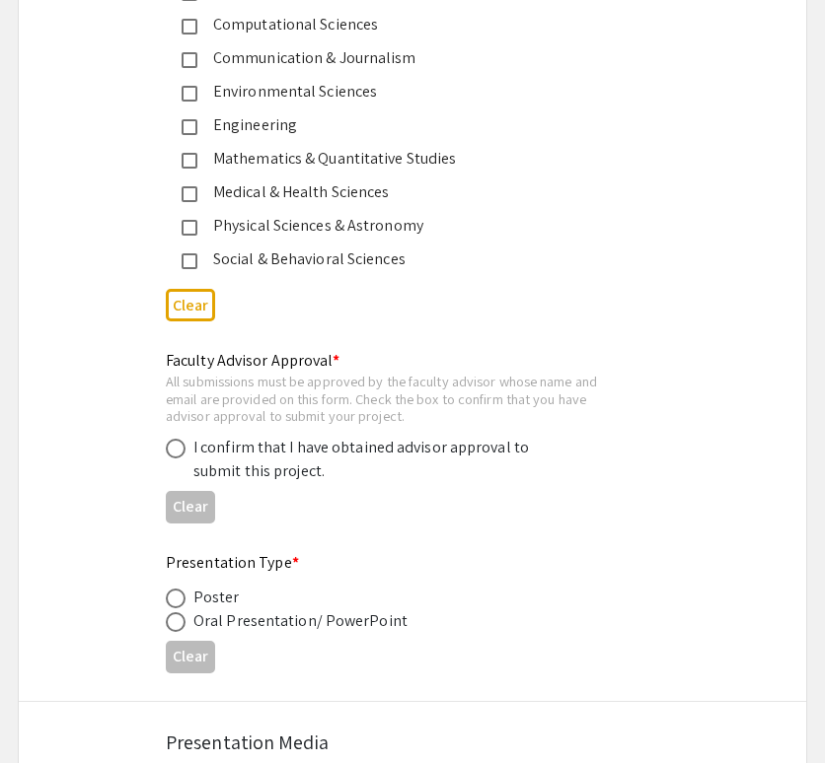
scroll to position [2706, 0]
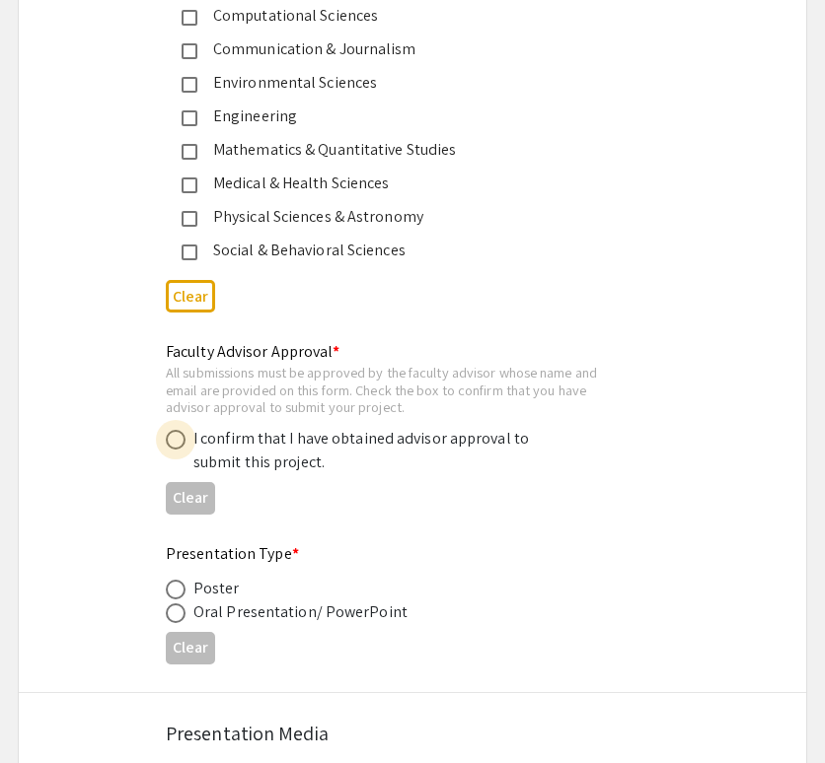
click at [175, 438] on span at bounding box center [176, 440] width 20 height 20
click at [175, 438] on input "radio" at bounding box center [176, 440] width 20 height 20
radio input "true"
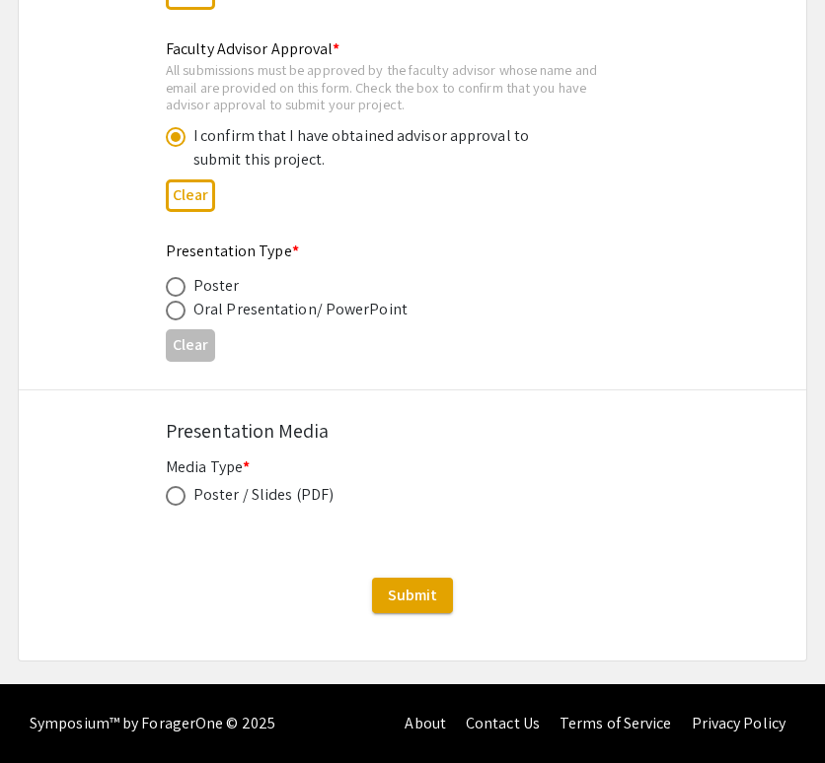
scroll to position [3015, 0]
click at [174, 304] on span at bounding box center [176, 311] width 20 height 20
click at [174, 304] on input "radio" at bounding box center [176, 311] width 20 height 20
radio input "true"
click at [173, 492] on span at bounding box center [176, 496] width 20 height 20
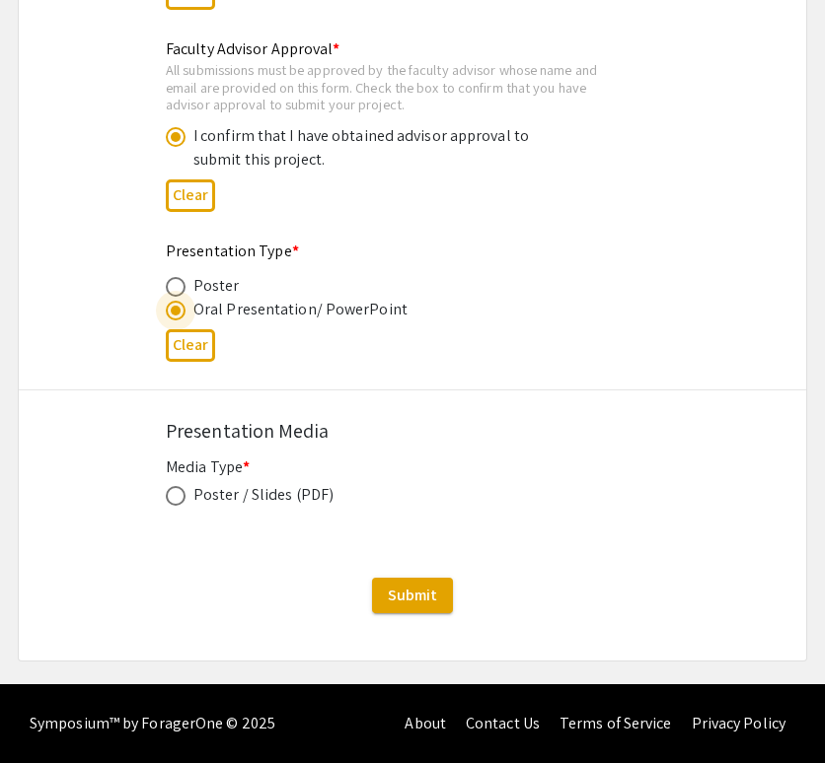
click at [173, 492] on input "radio" at bounding box center [176, 496] width 20 height 20
radio input "true"
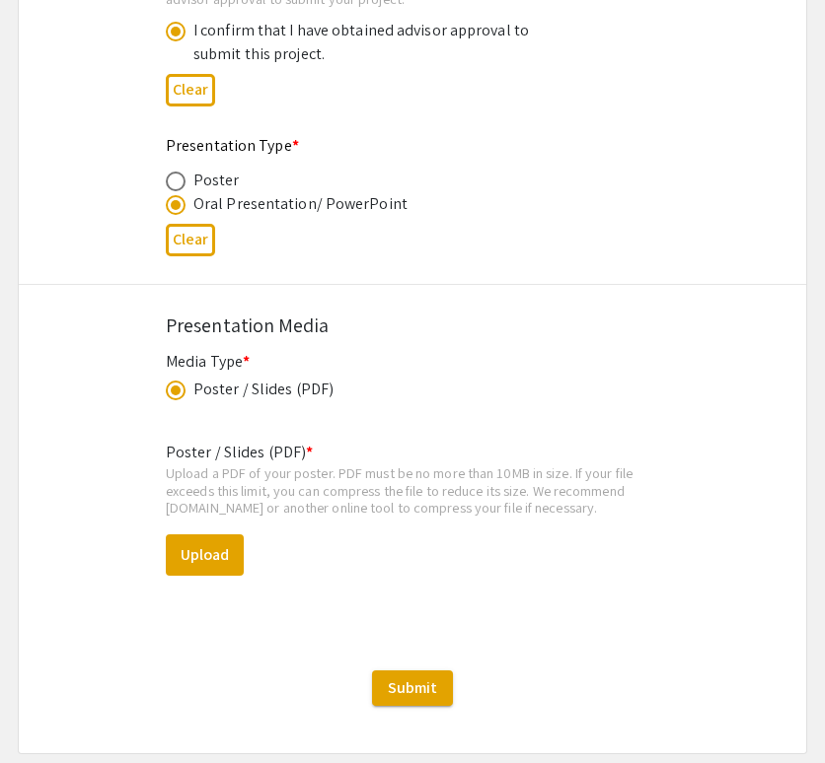
scroll to position [3118, 0]
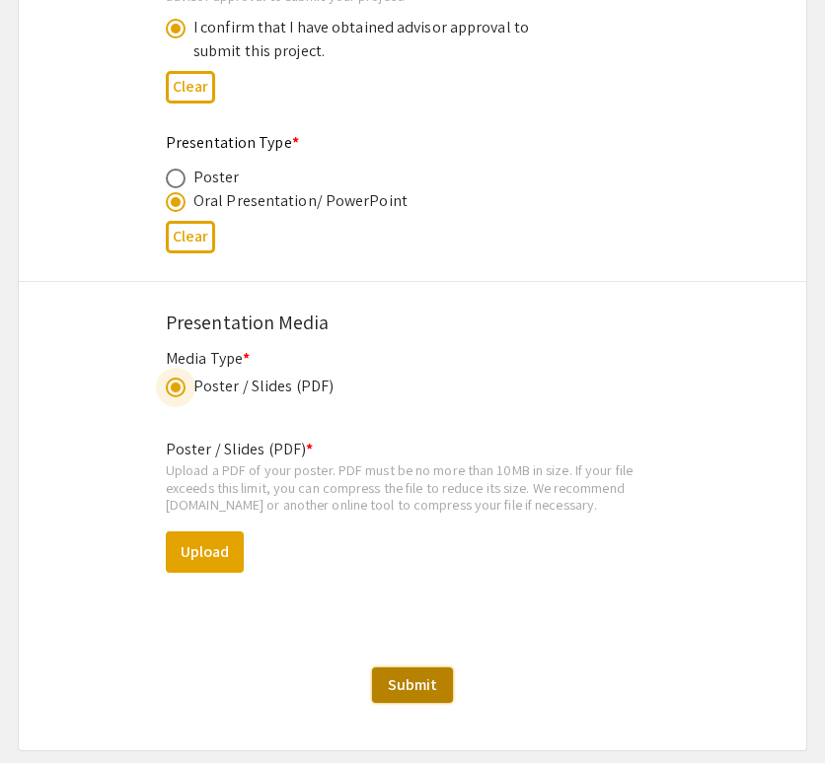
click at [399, 683] on span "Submit" at bounding box center [412, 685] width 49 height 21
